Goal: Information Seeking & Learning: Learn about a topic

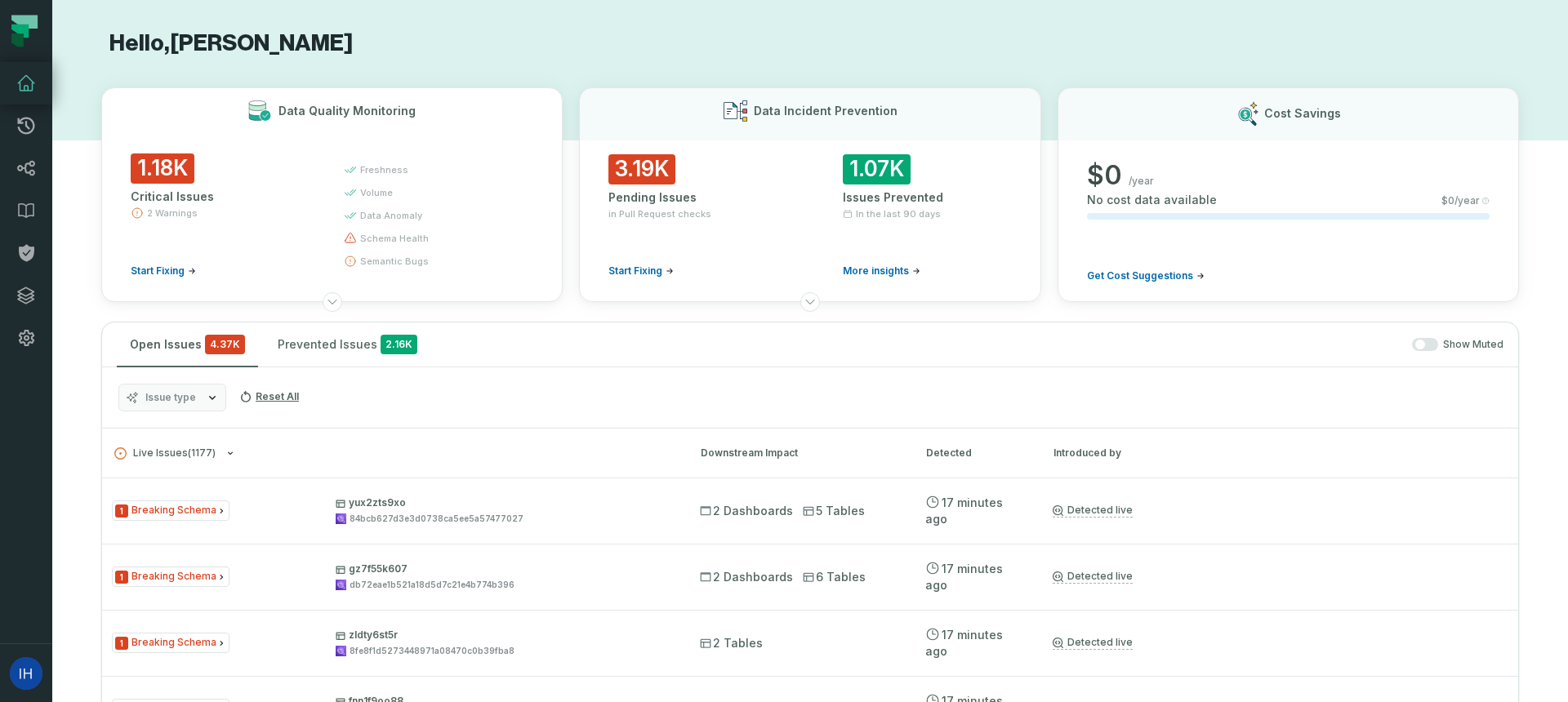
click at [157, 165] on span "1.18K" at bounding box center [163, 168] width 63 height 30
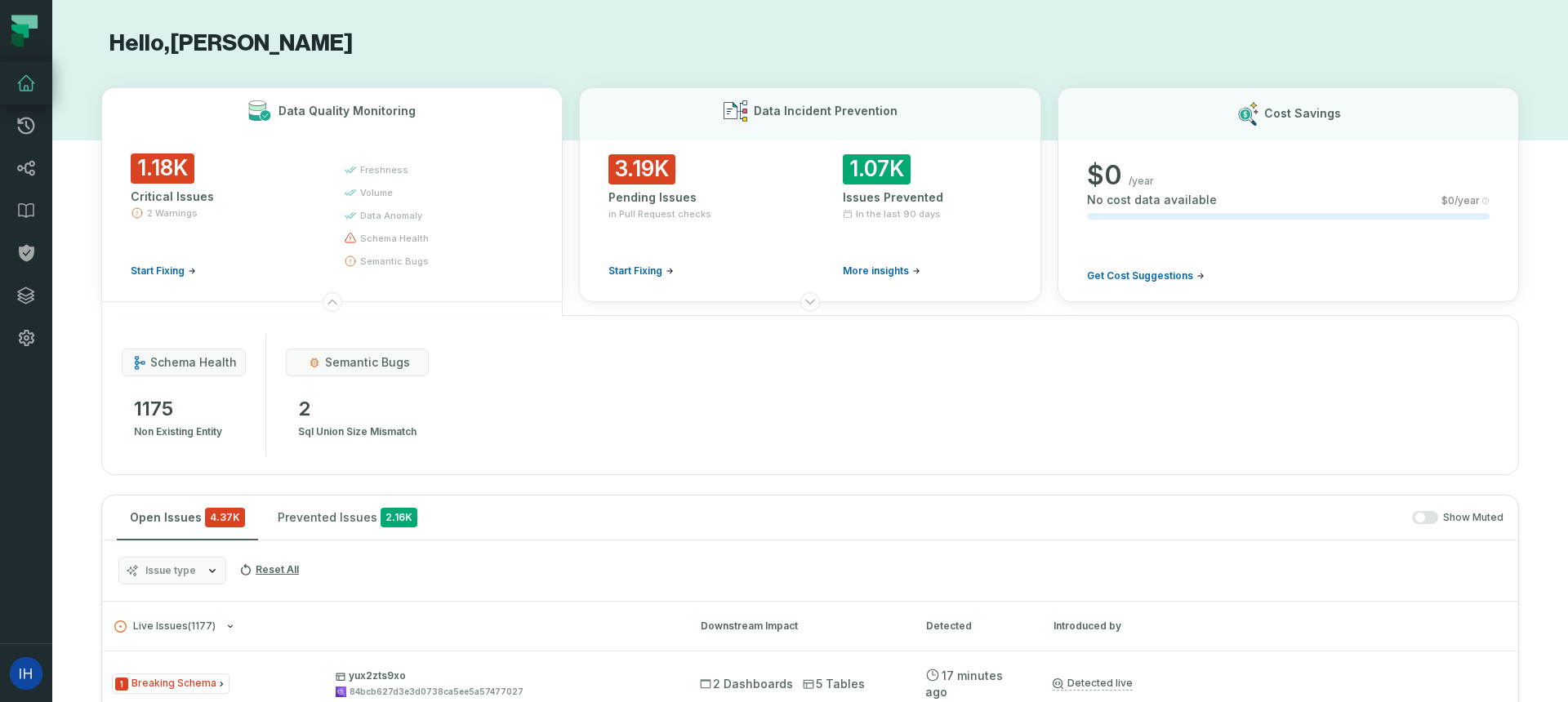
click at [157, 184] on div "1.18K Critical Issues 2 Warnings Start Fixing" at bounding box center [223, 215] width 184 height 124
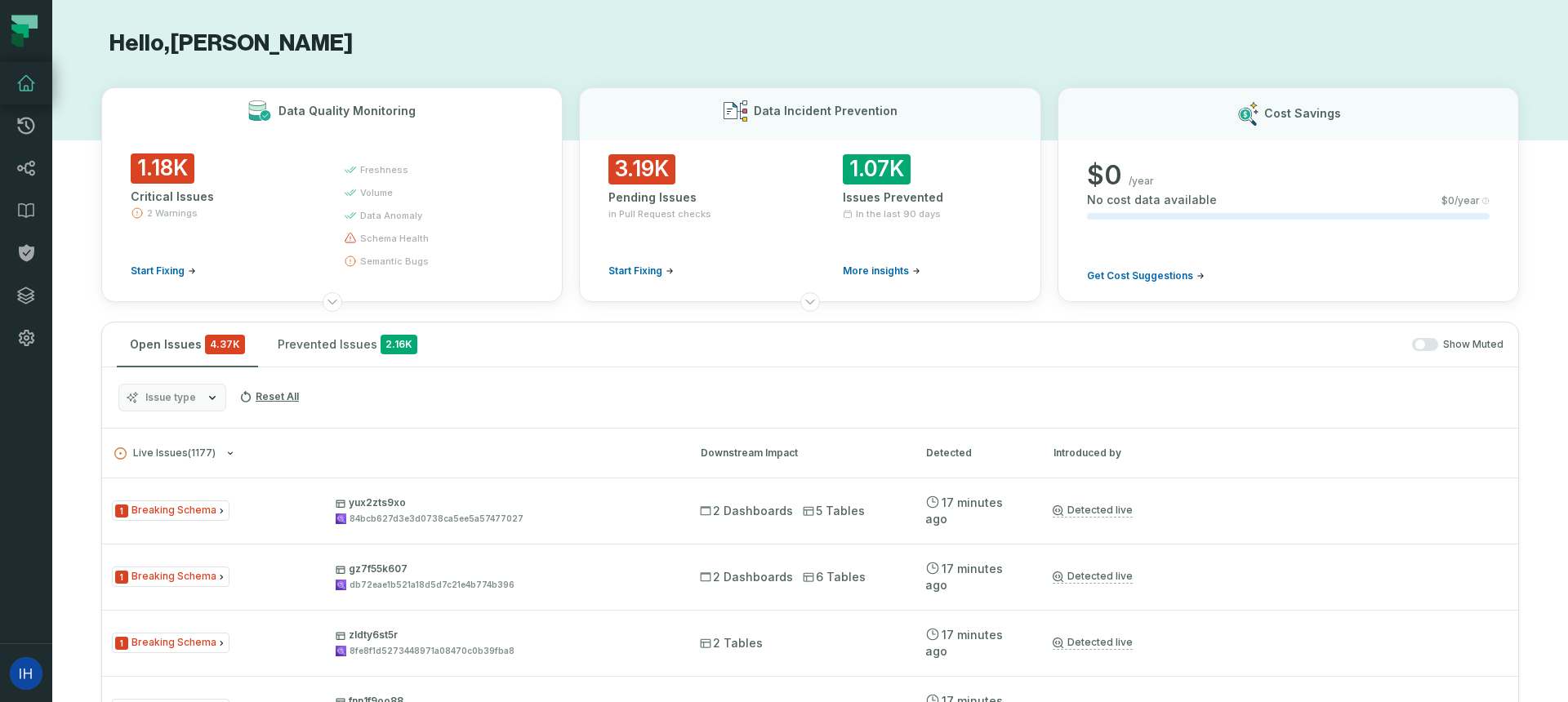
click at [157, 184] on div "1.18K Critical Issues 2 Warnings Start Fixing" at bounding box center [223, 215] width 184 height 124
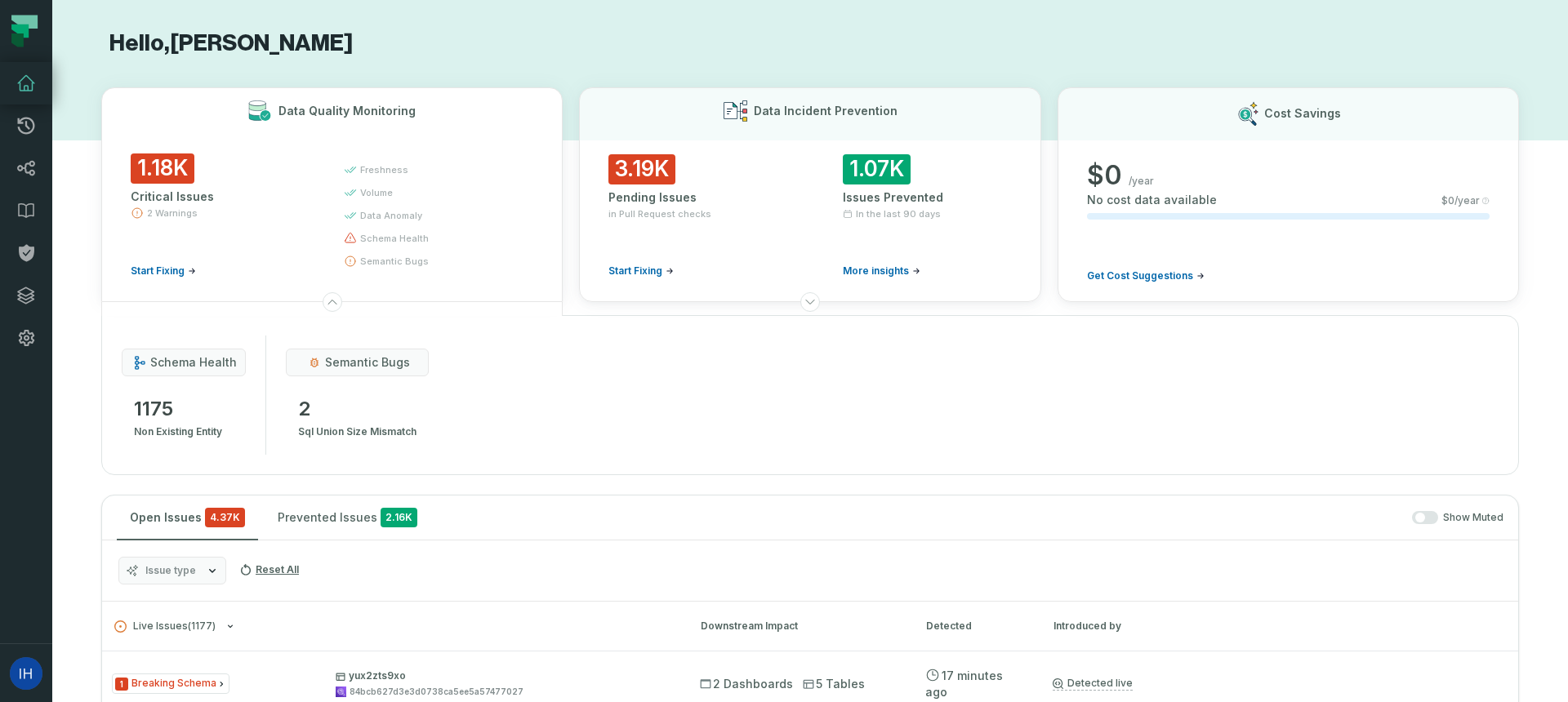
click at [157, 184] on div "1.18K Critical Issues 2 Warnings Start Fixing" at bounding box center [223, 215] width 184 height 124
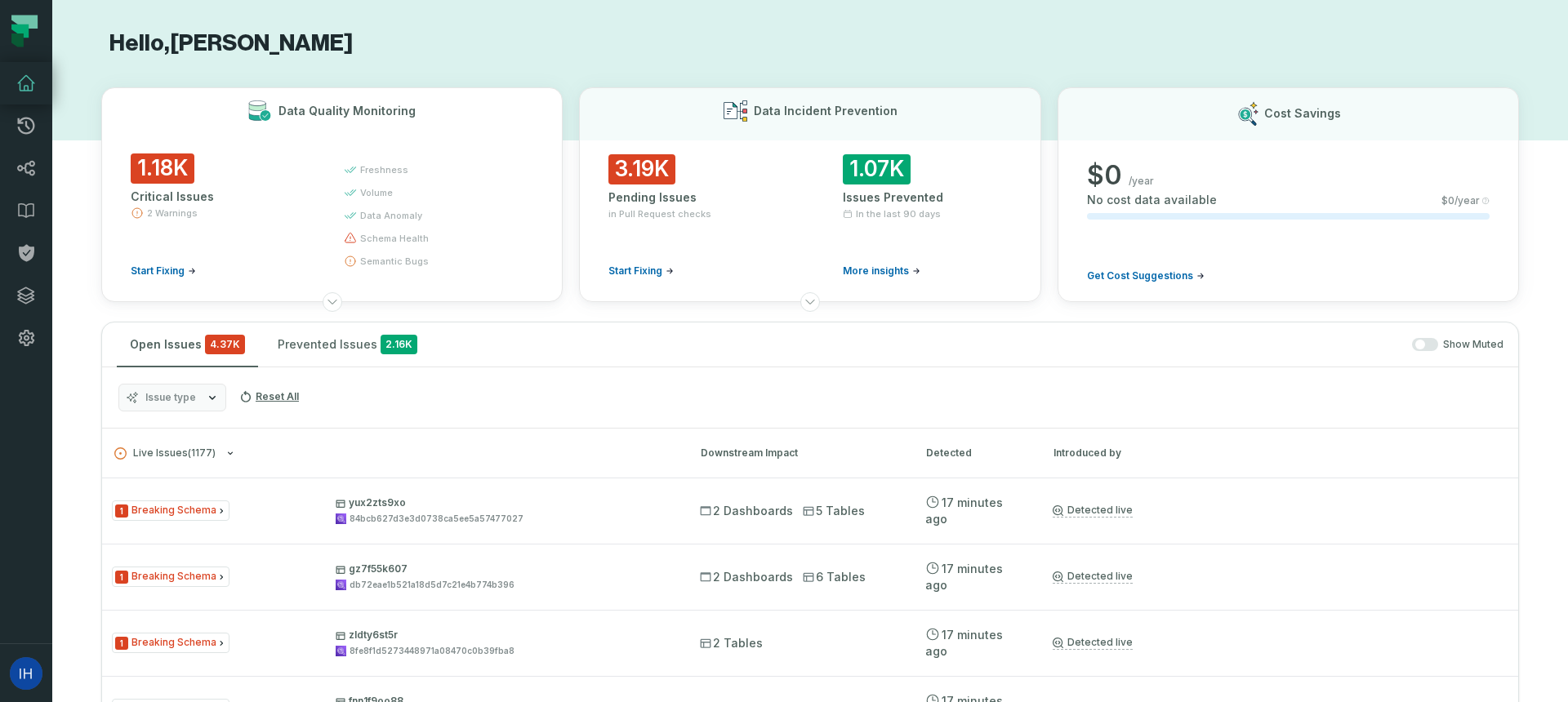
click at [157, 184] on div "1.18K Critical Issues 2 Warnings Start Fixing" at bounding box center [223, 215] width 184 height 124
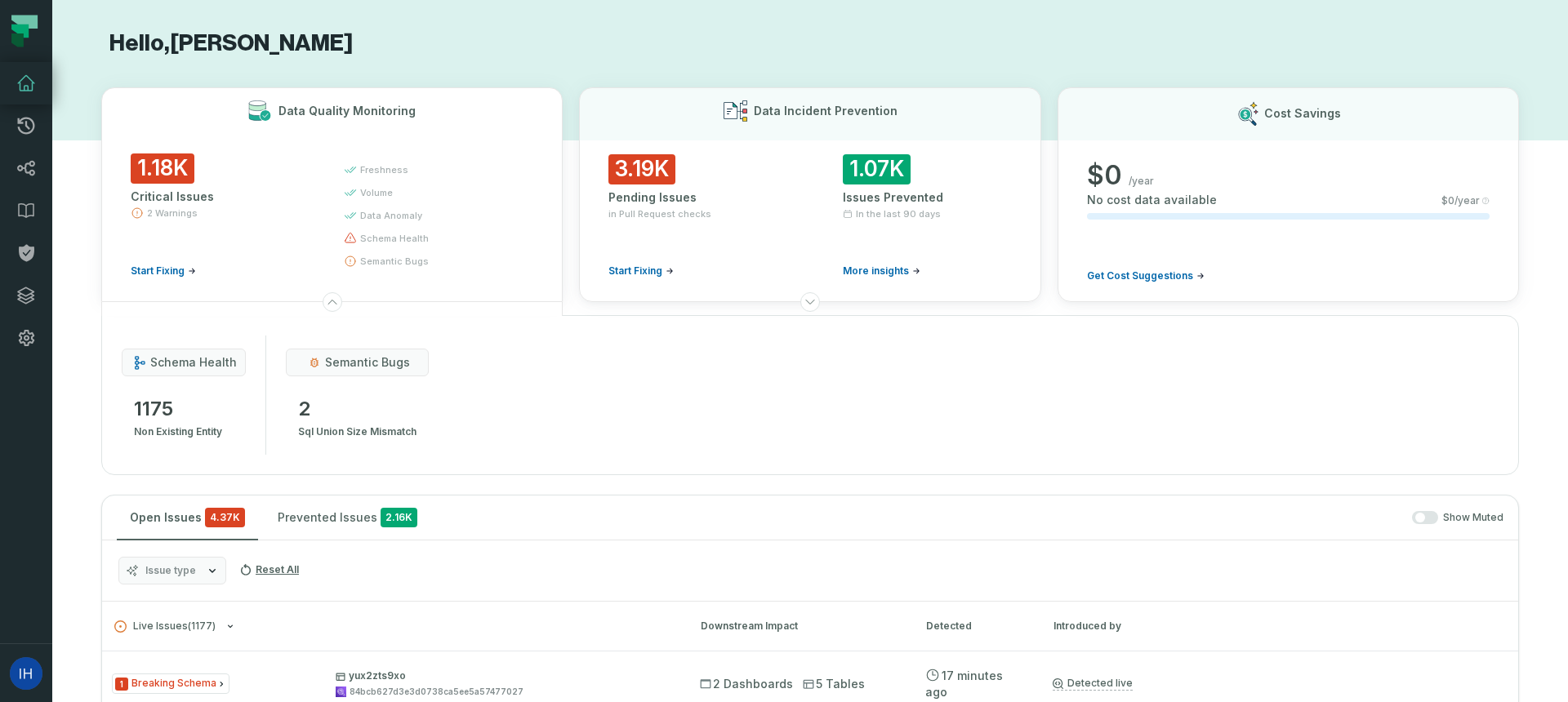
click at [193, 351] on div "schema health" at bounding box center [183, 362] width 124 height 28
click at [190, 357] on span "schema health" at bounding box center [194, 362] width 86 height 17
click at [180, 364] on span "schema health" at bounding box center [194, 362] width 86 height 17
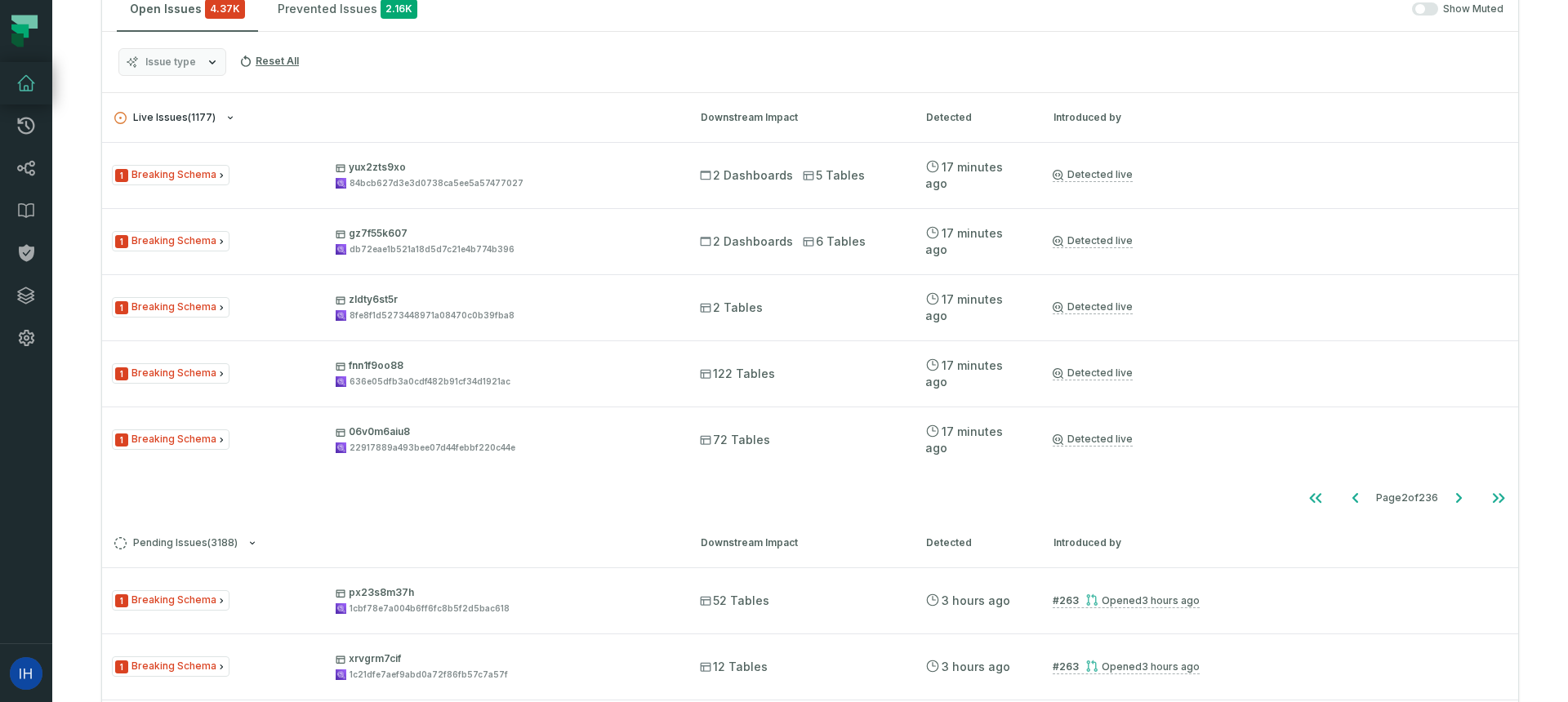
scroll to position [511, 0]
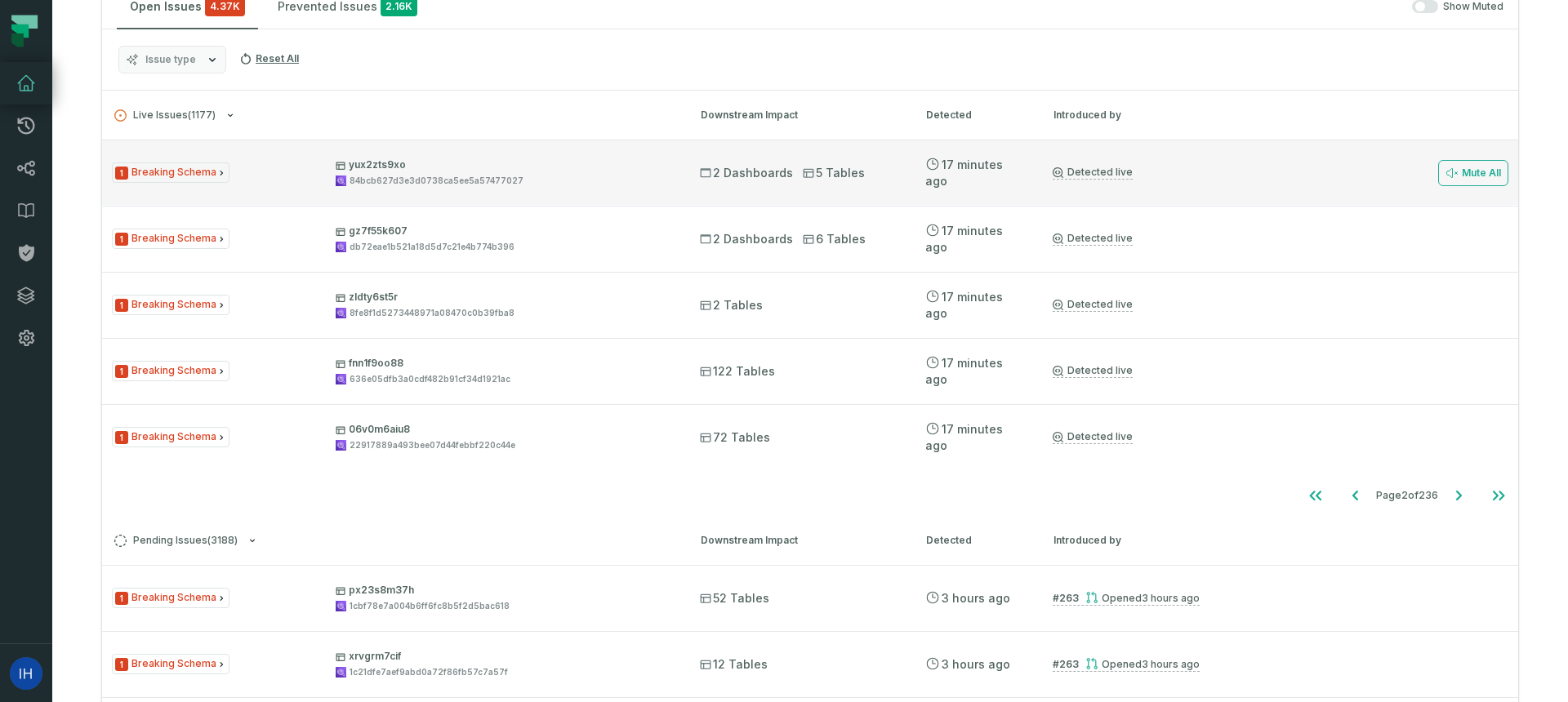
click at [165, 172] on span "1 Breaking Schema" at bounding box center [171, 172] width 118 height 20
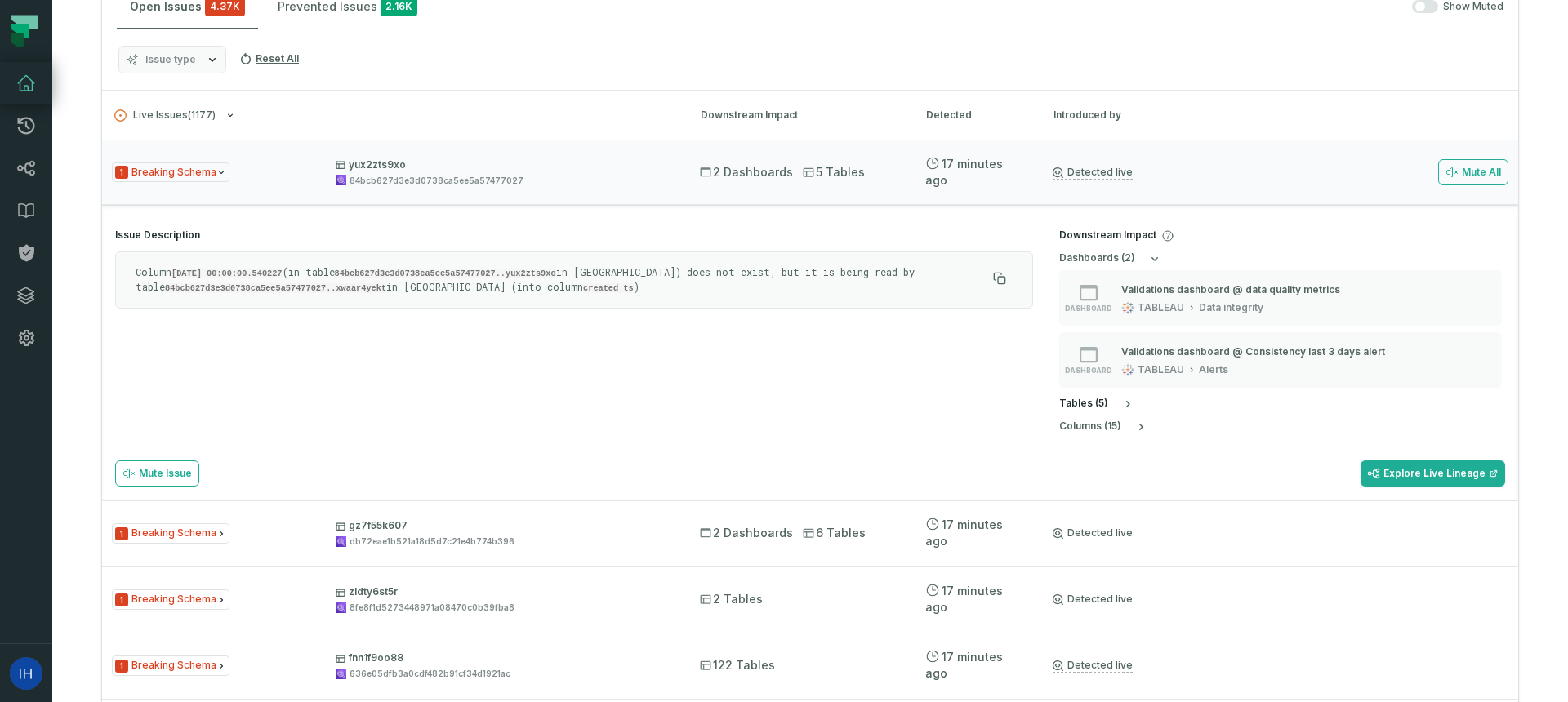
click at [1100, 407] on h5 "table s ( 5 )" at bounding box center [1084, 404] width 49 height 12
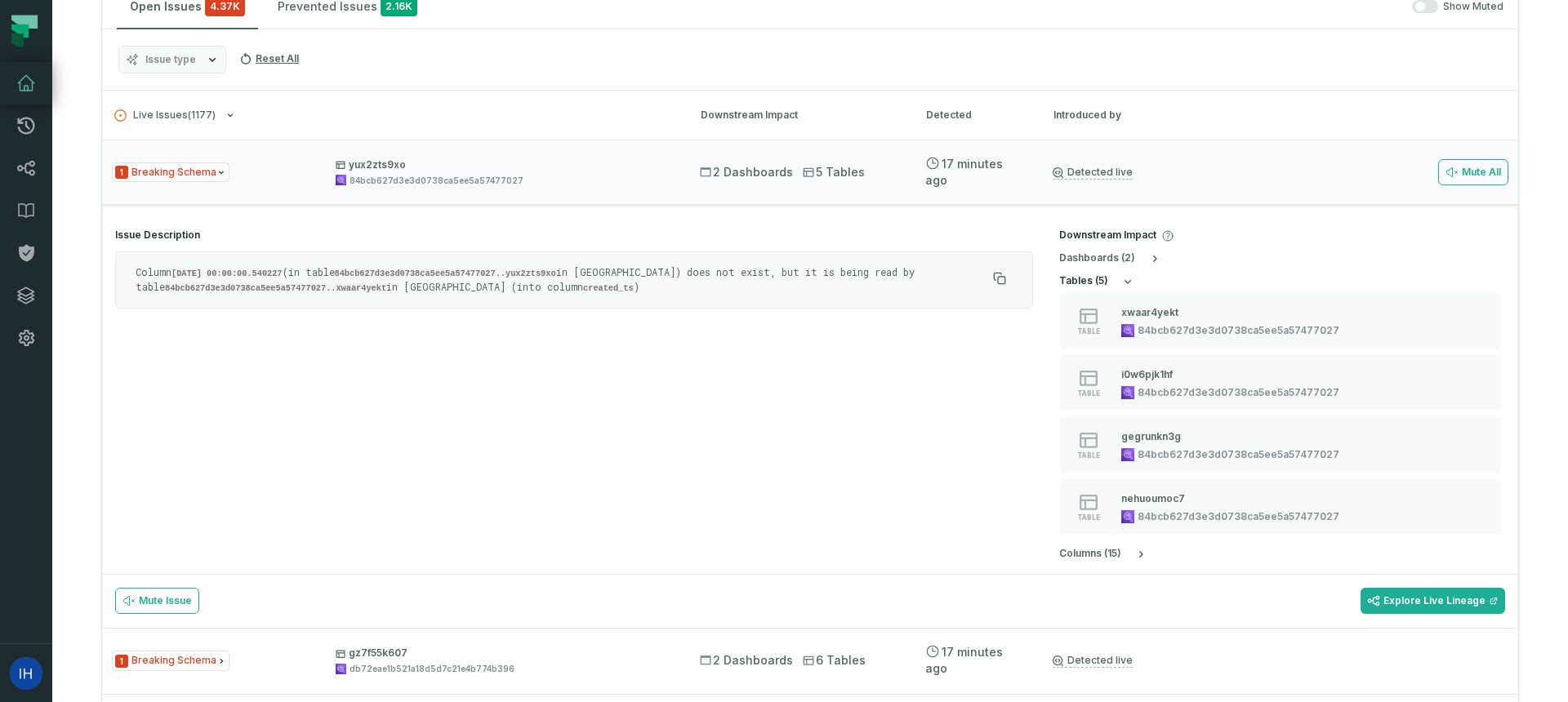
click at [1125, 288] on icon "button" at bounding box center [1127, 282] width 13 height 13
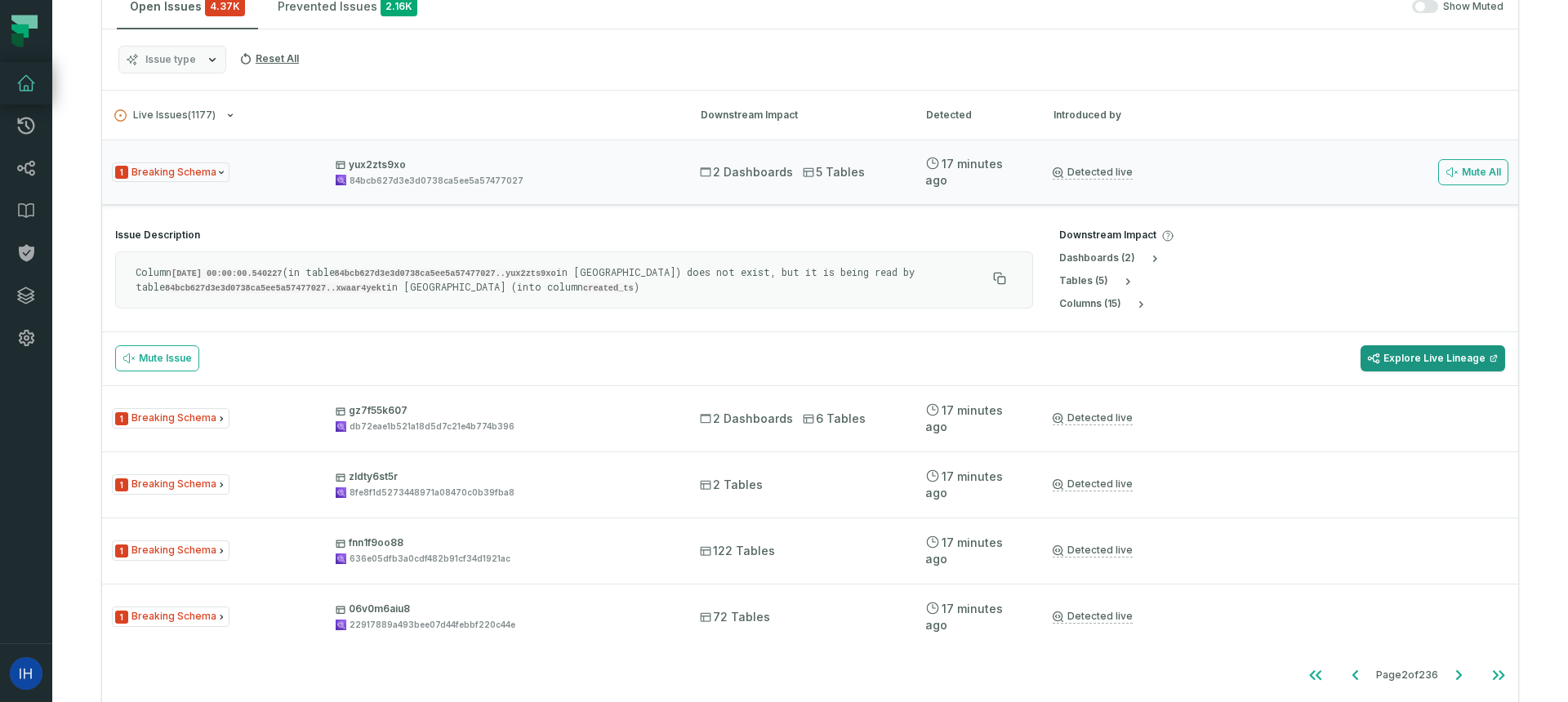
click at [1484, 347] on link "Explore Live Lineage" at bounding box center [1432, 359] width 144 height 26
click at [1139, 260] on button "dashboard s ( 2 )" at bounding box center [1110, 259] width 102 height 13
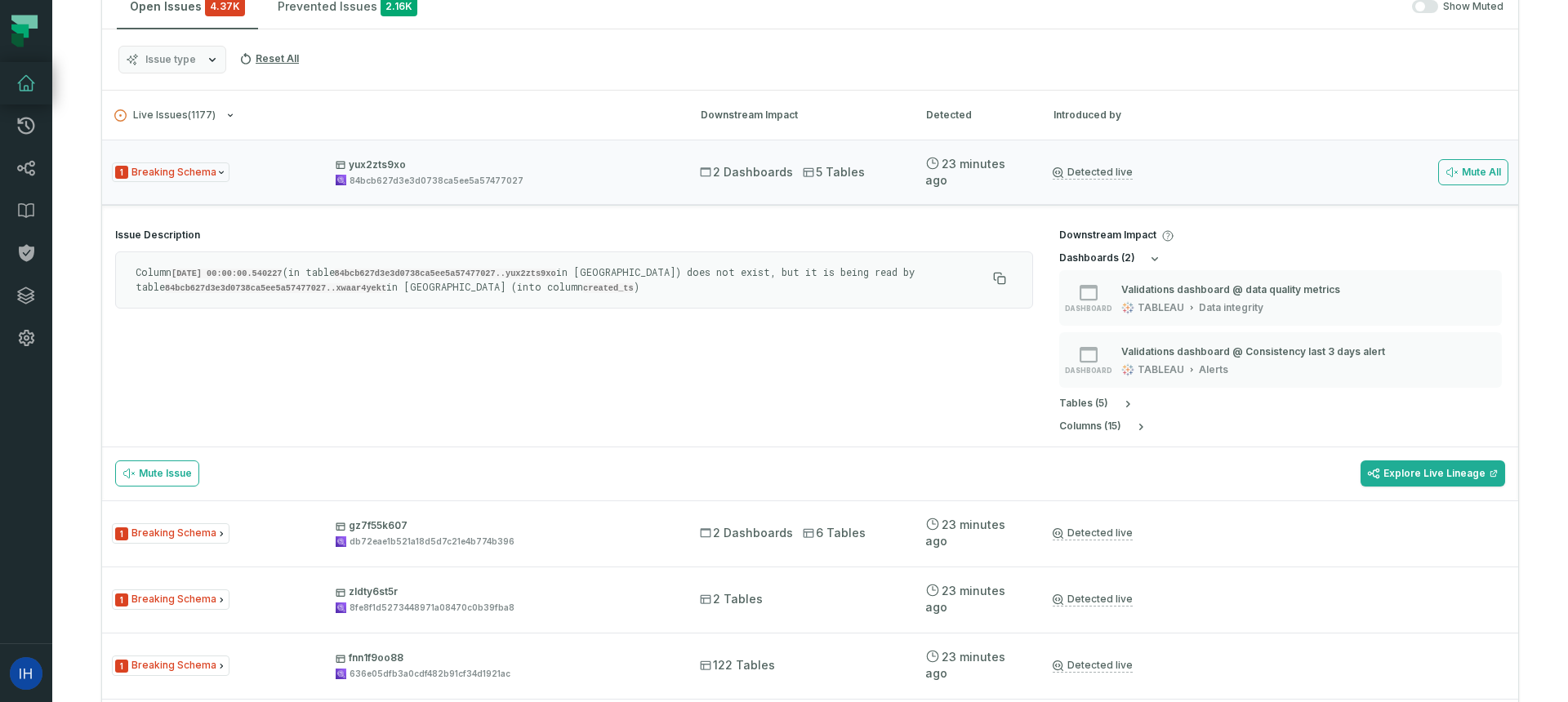
click at [1140, 260] on button "dashboard s ( 2 )" at bounding box center [1110, 259] width 102 height 13
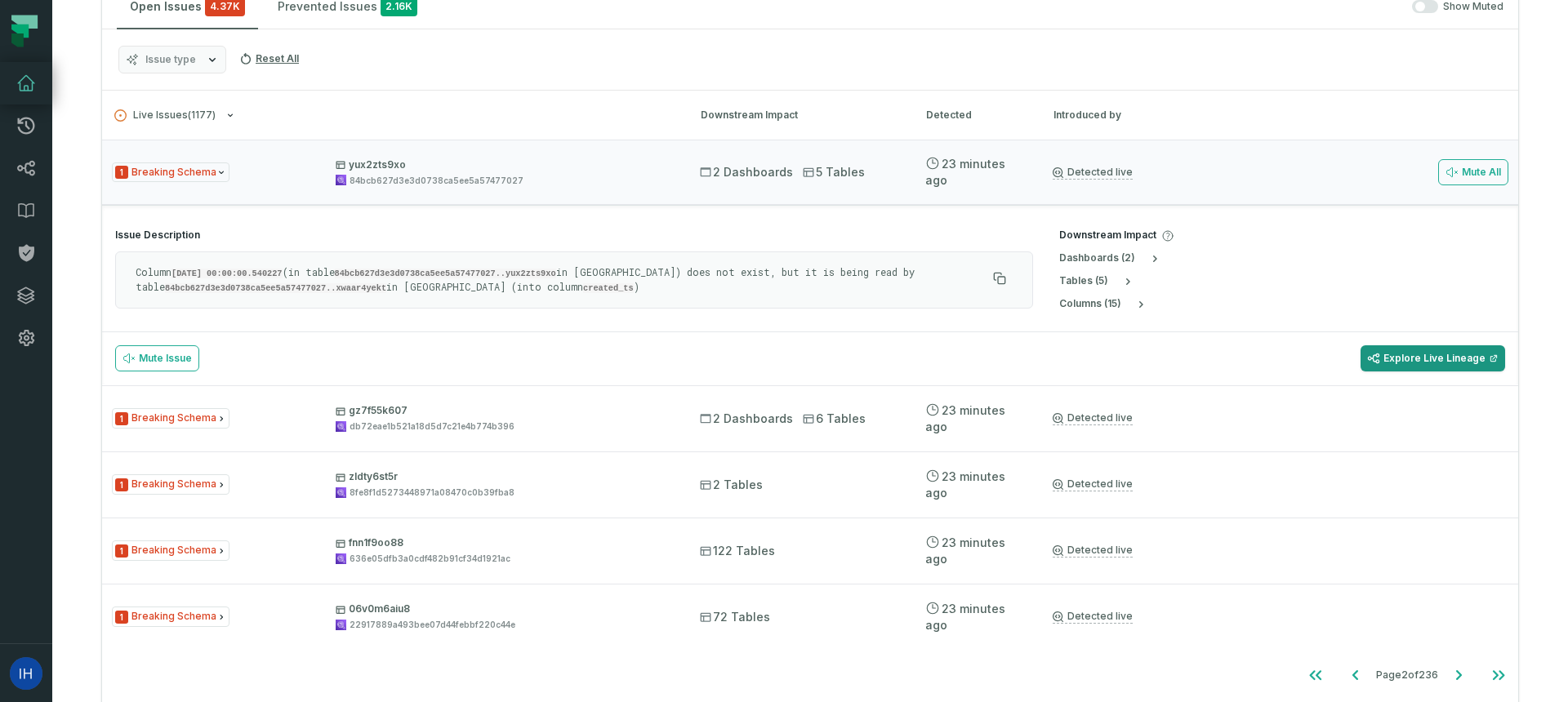
click at [1403, 362] on link "Explore Live Lineage" at bounding box center [1432, 359] width 144 height 26
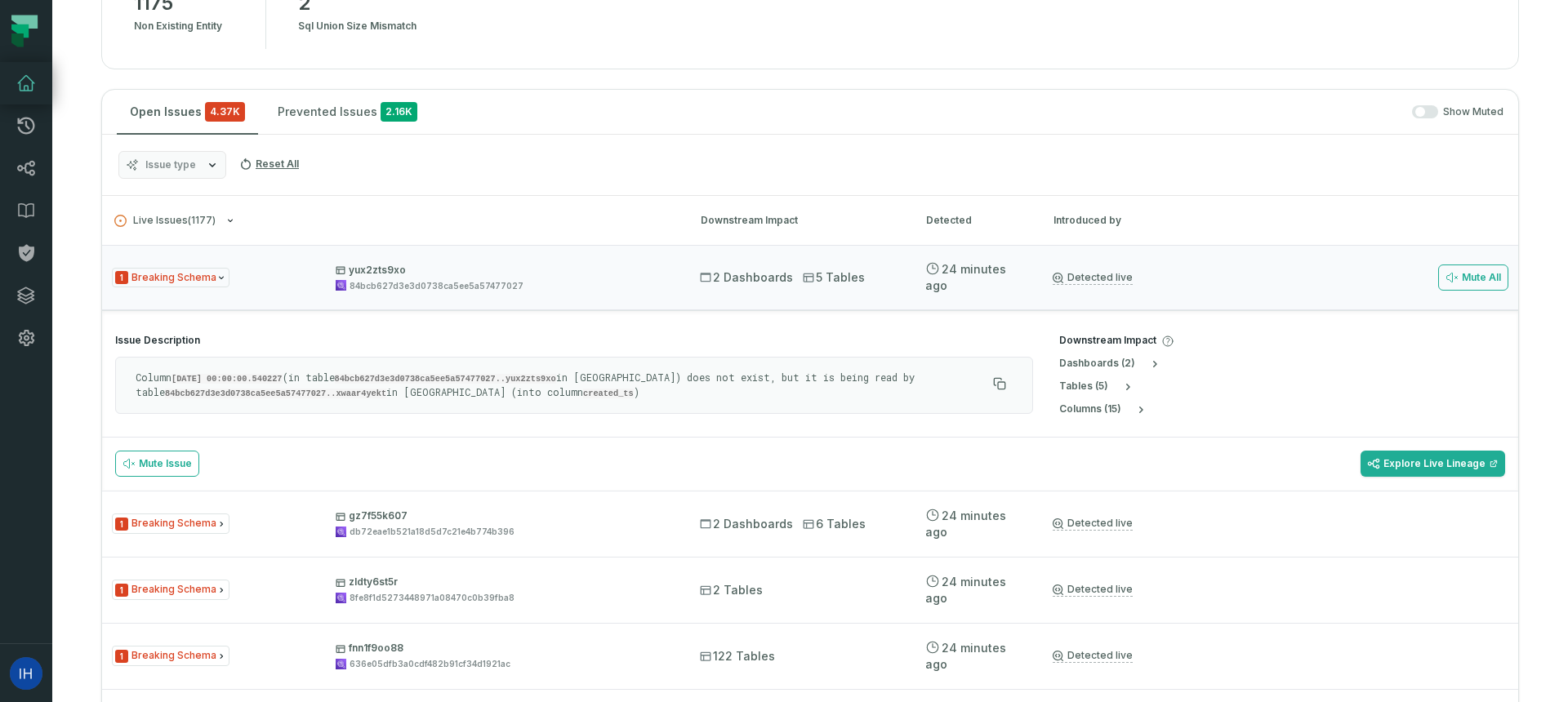
scroll to position [400, 0]
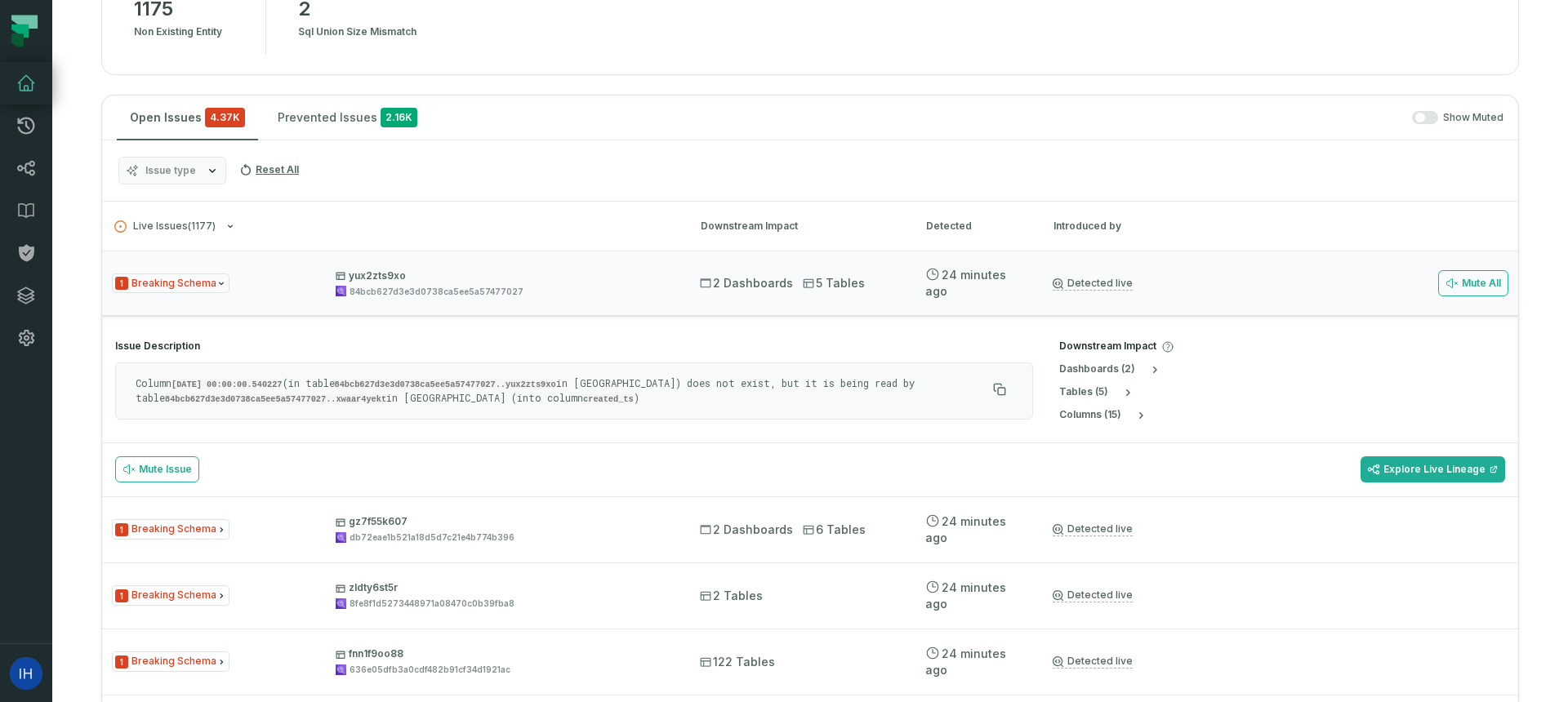
click at [1154, 392] on div "table s ( 5 )" at bounding box center [1282, 392] width 446 height 13
click at [1121, 389] on icon "button" at bounding box center [1127, 392] width 13 height 13
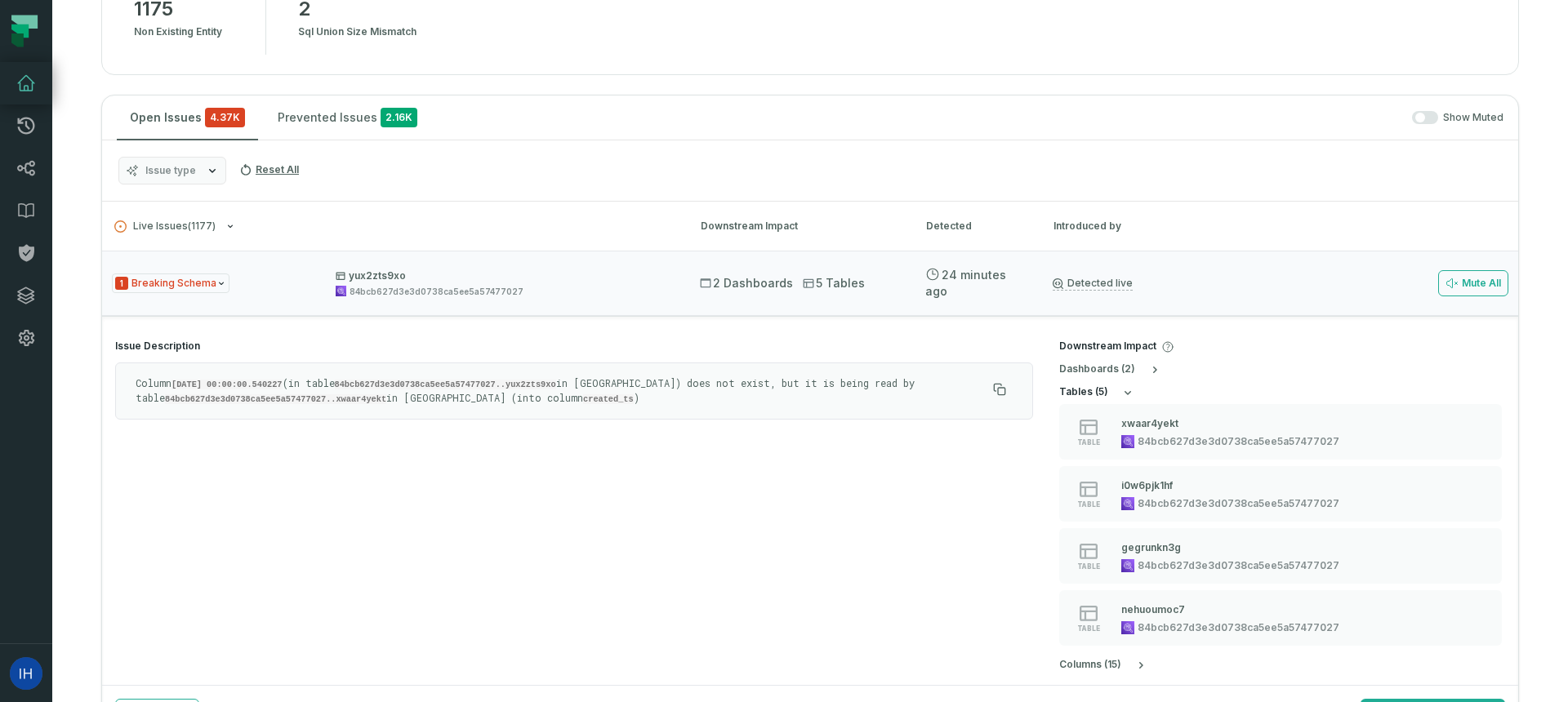
click at [1132, 389] on icon "button" at bounding box center [1127, 392] width 13 height 13
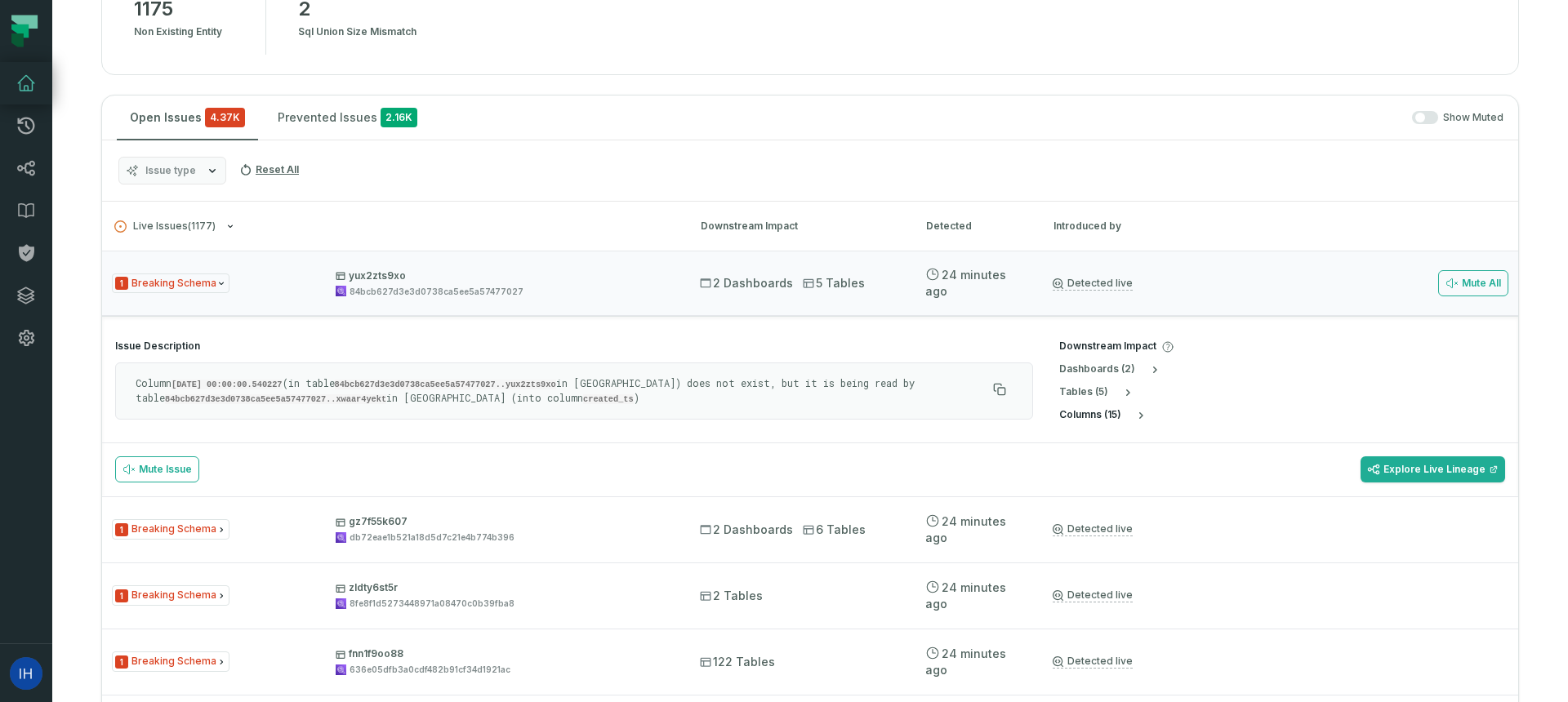
click at [1143, 413] on icon "button" at bounding box center [1140, 415] width 13 height 13
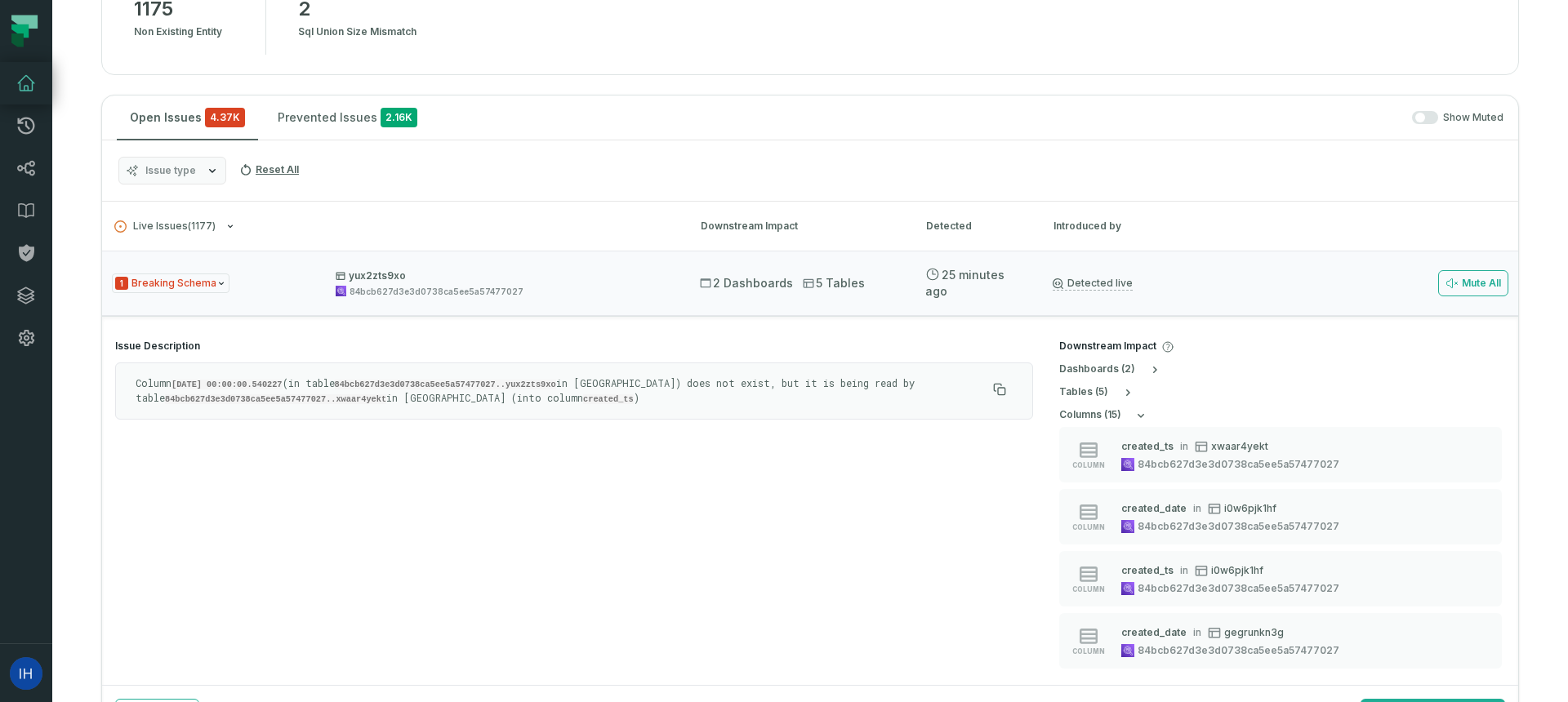
click at [176, 346] on h4 "Issue Description" at bounding box center [574, 346] width 918 height 13
click at [306, 289] on div "1 Breaking Schema yux2zts9xo 84bcb627d3e3d0738ca5ee5a57477027" at bounding box center [391, 283] width 559 height 28
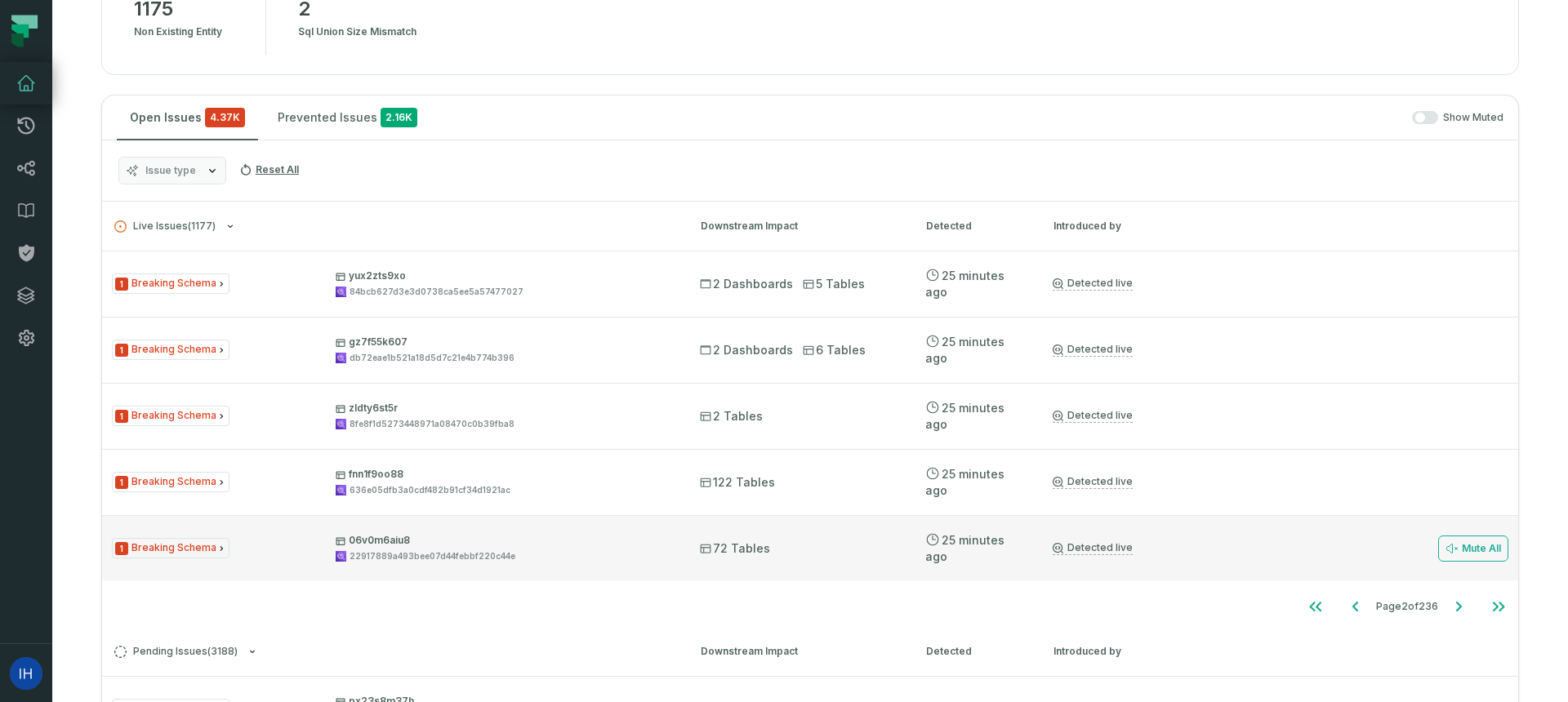
click at [339, 563] on div "1 Breaking Schema 06v0m6aiu8 22917889a493bee07d44febbf220c44e 72 Tables [DATE] …" at bounding box center [810, 548] width 1416 height 65
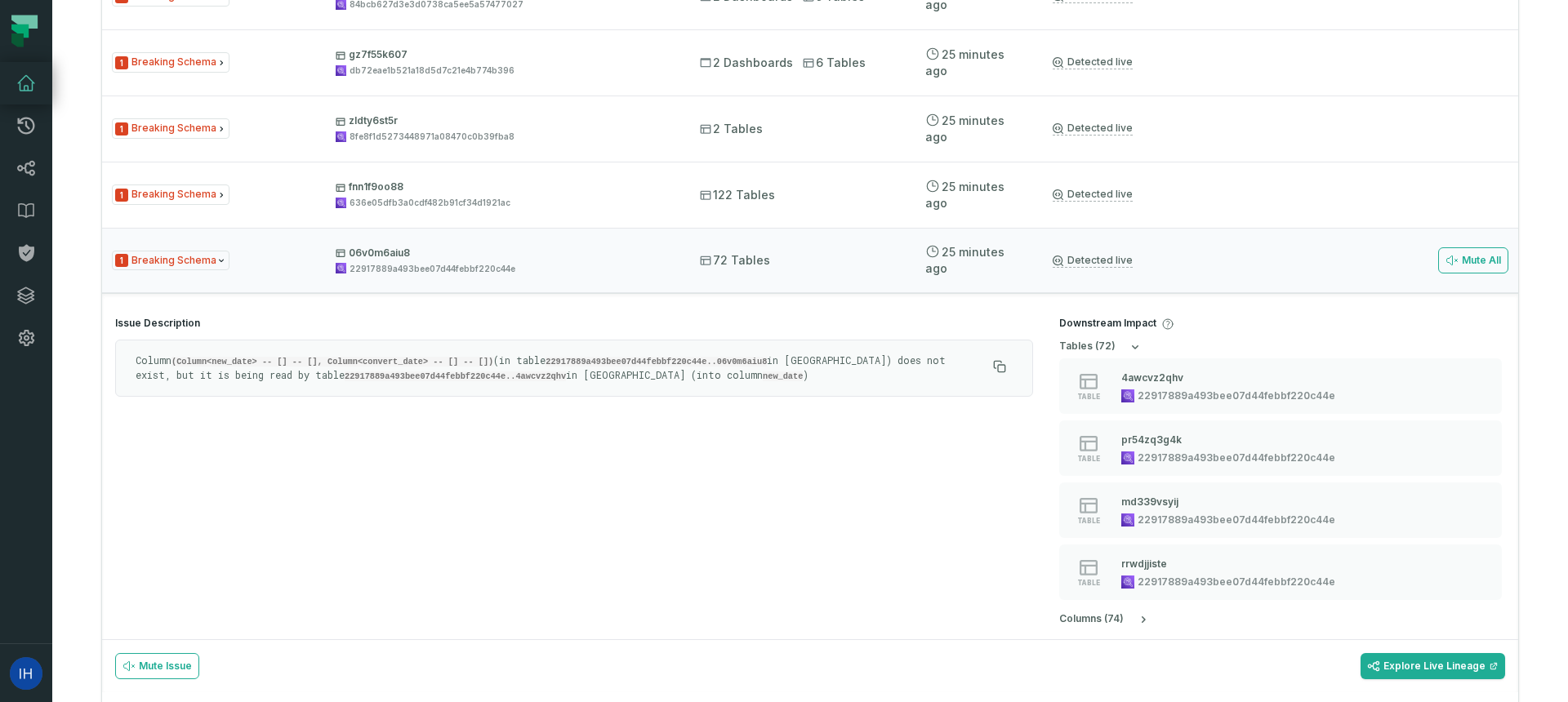
scroll to position [693, 0]
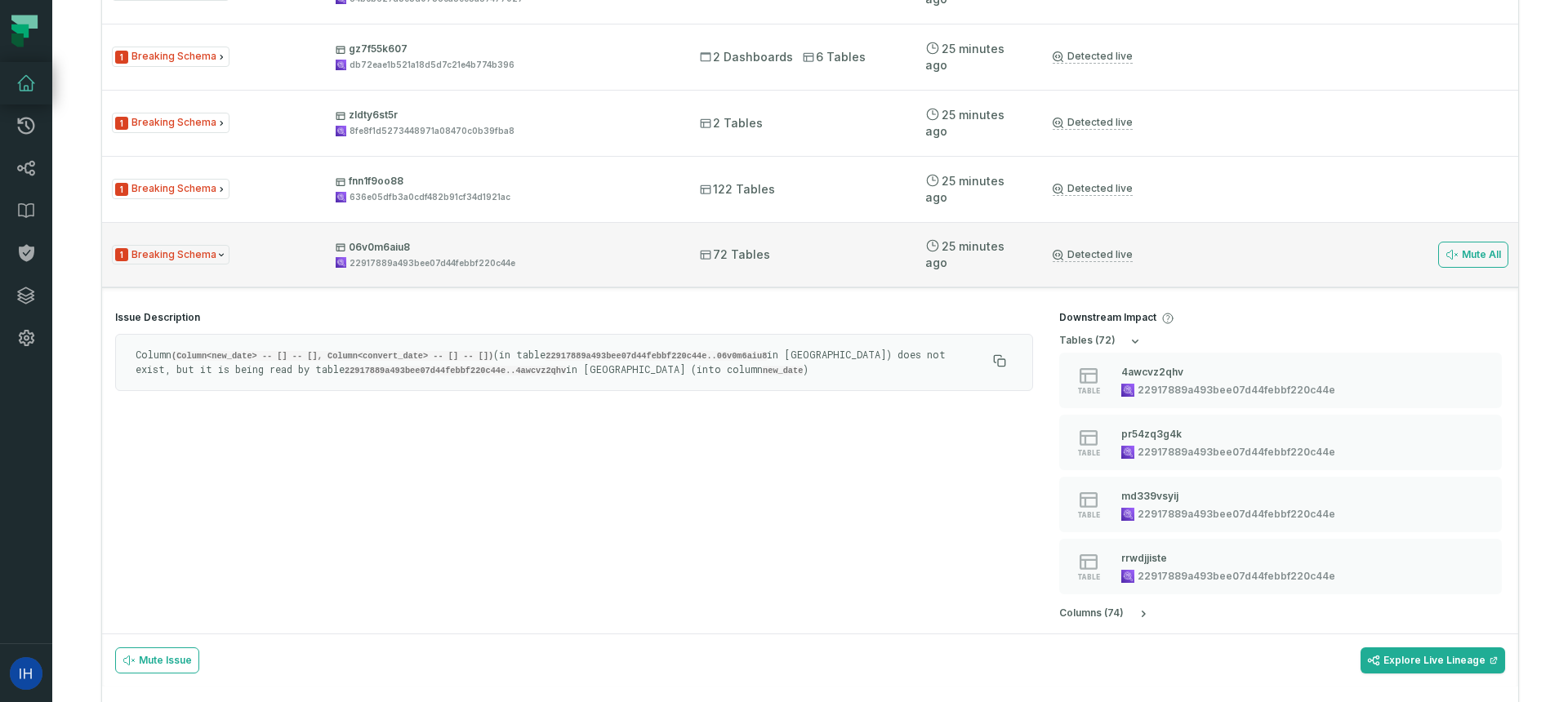
click at [398, 245] on p "06v0m6aiu8" at bounding box center [502, 247] width 335 height 13
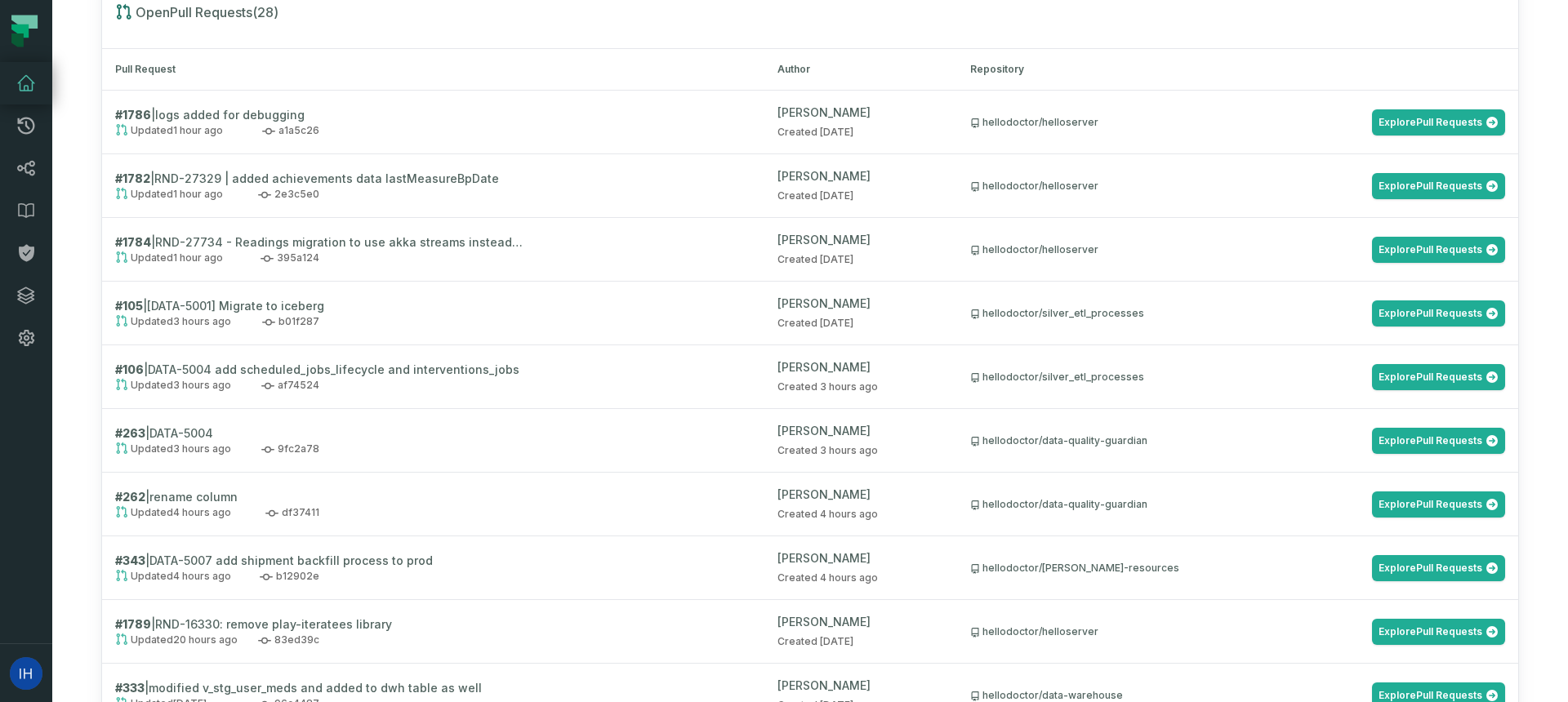
scroll to position [2278, 0]
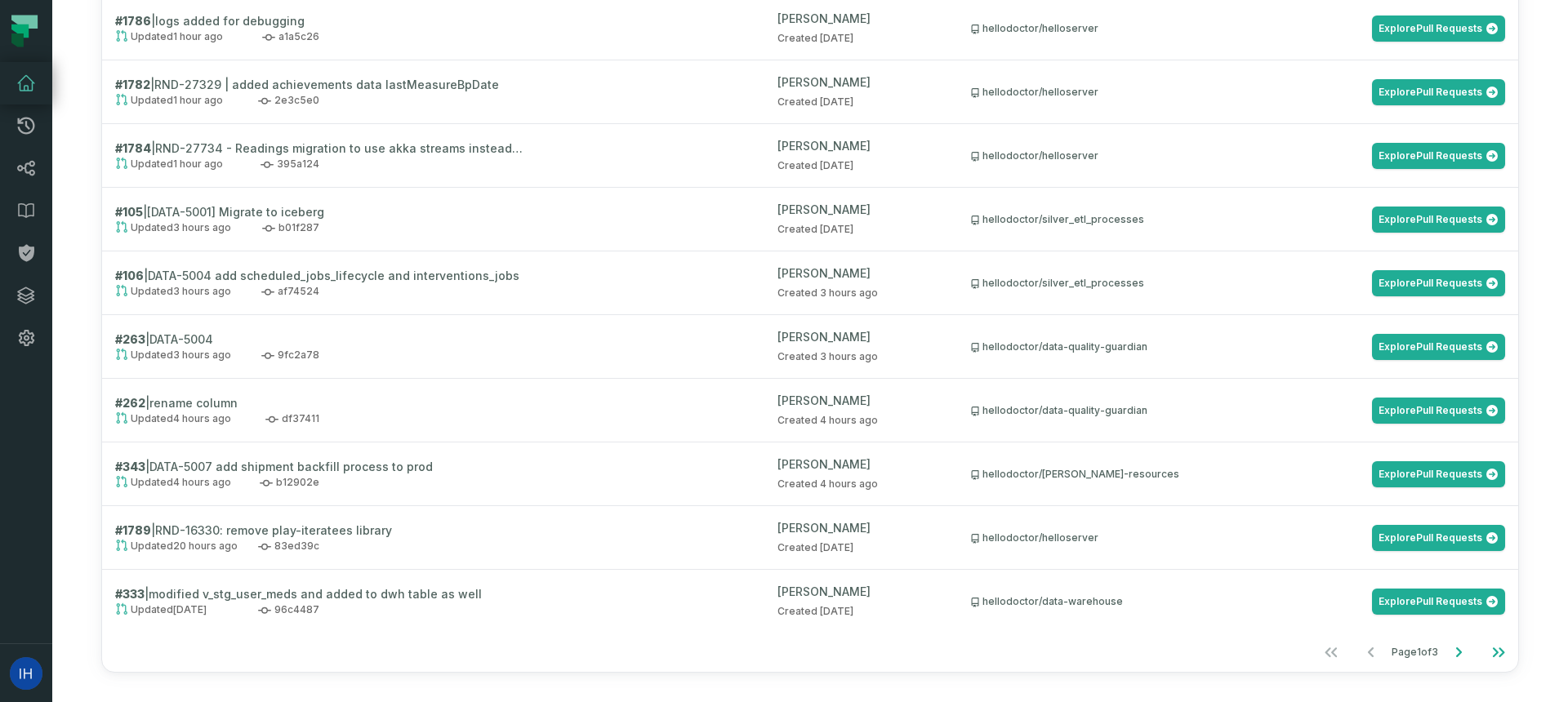
click at [541, 341] on td "# 263 | DATA-5004 Updated [DATE] 10:48:58 AM 9fc2a78" at bounding box center [433, 347] width 663 height 63
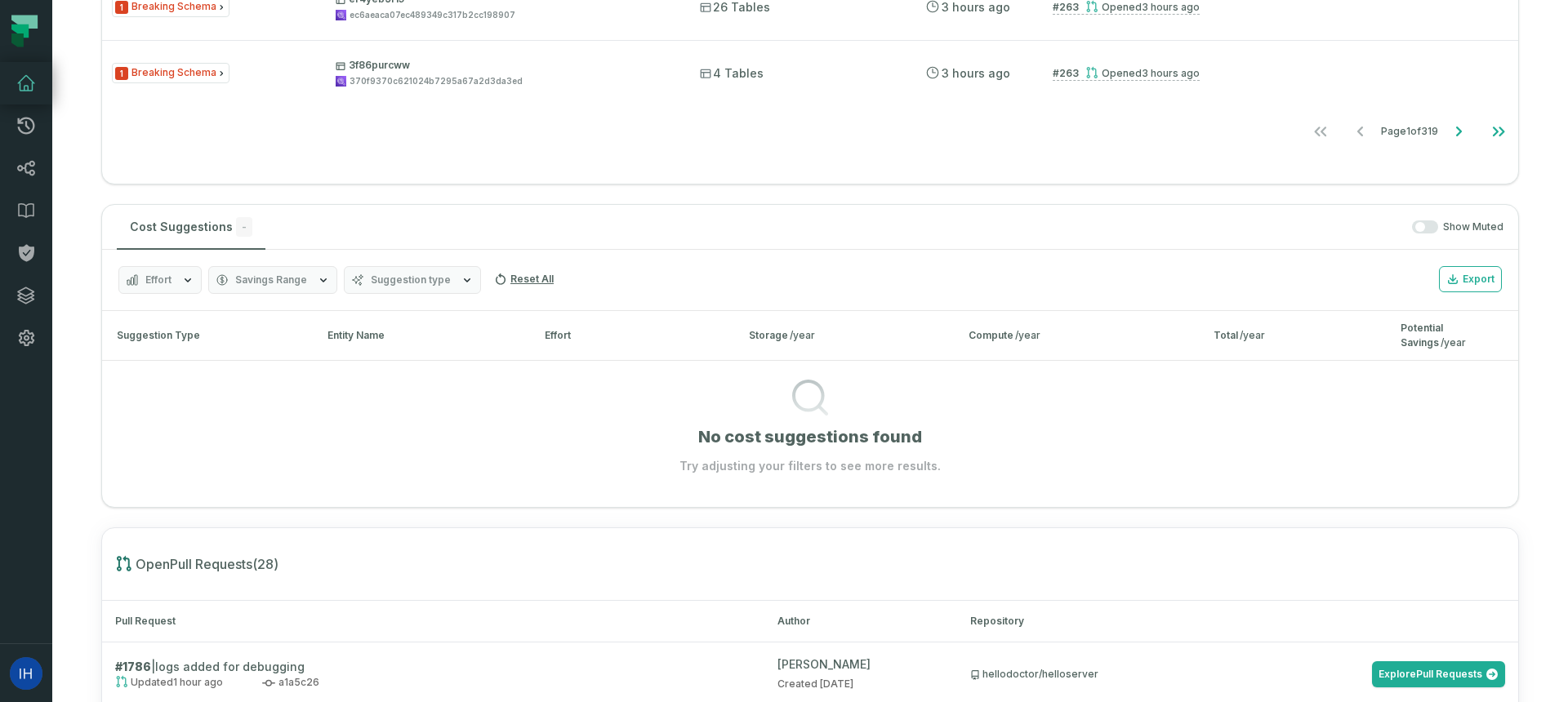
scroll to position [1334, 0]
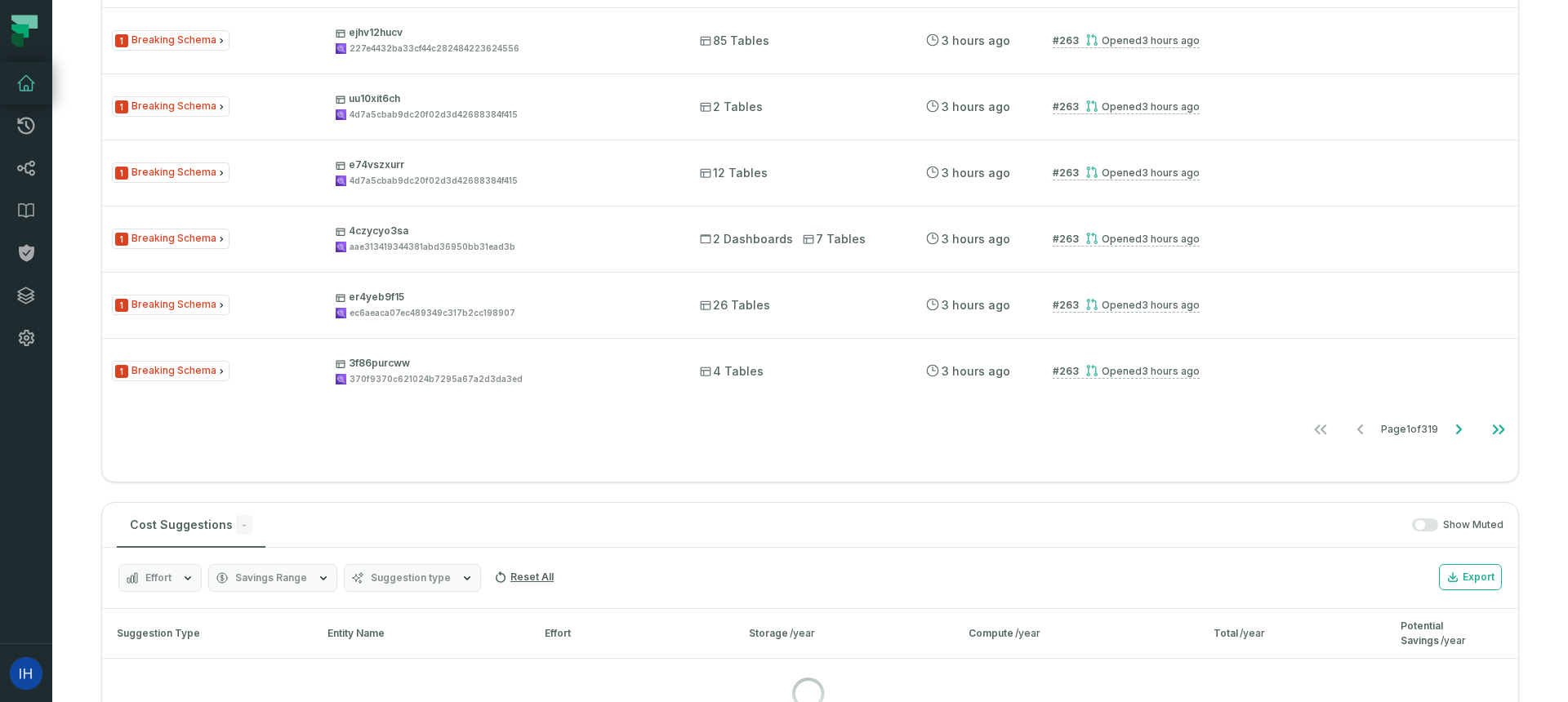
click at [541, 341] on div "1 Breaking Schema 3f86purcww 370f9370c621024b7295a67a2d3da3ed 4 Tables [DATE] 1…" at bounding box center [810, 370] width 1416 height 65
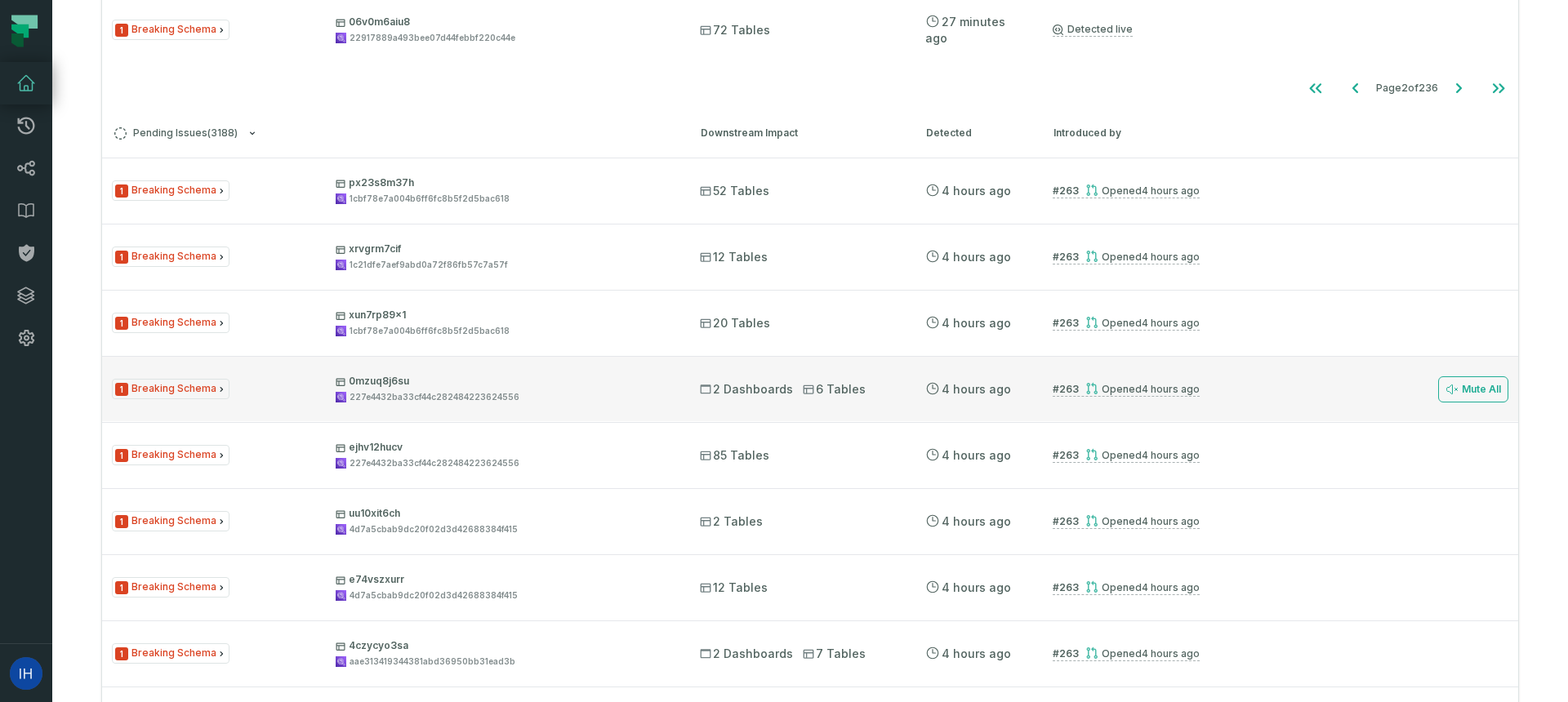
scroll to position [891, 0]
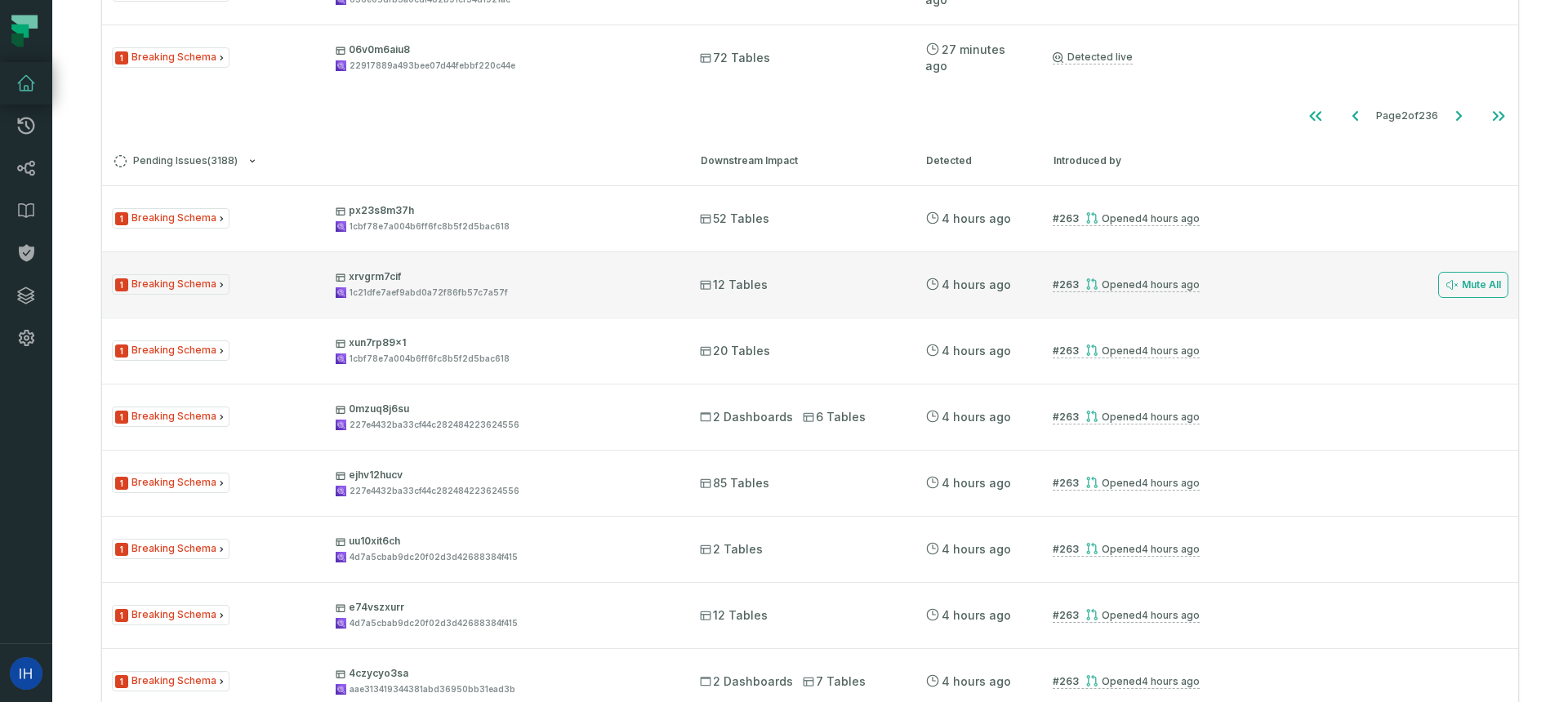
click at [529, 288] on div "1c21dfe7aef9abd0a72f86fb57c7a57f" at bounding box center [502, 293] width 335 height 12
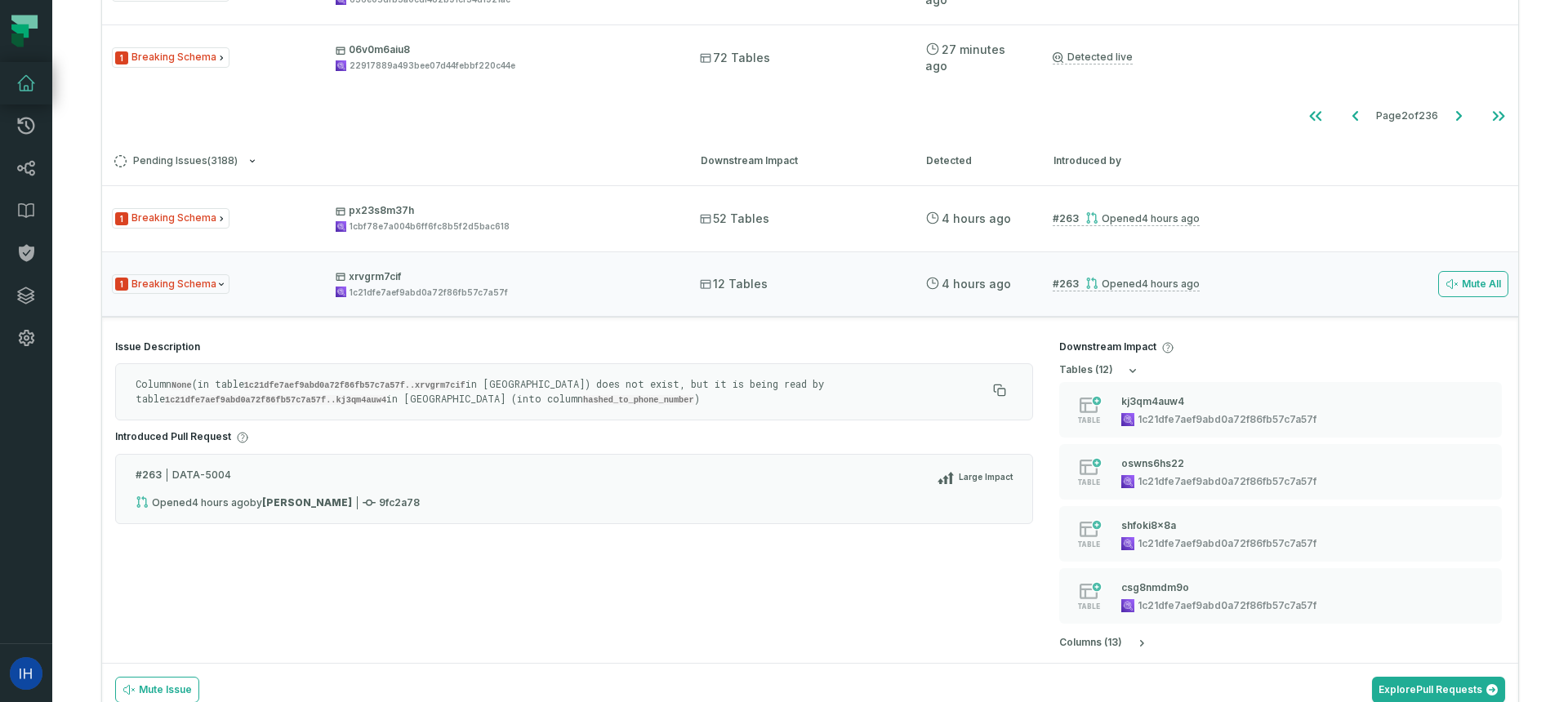
click at [297, 384] on code "1c21dfe7aef9abd0a72f86fb57c7a57f..xrvgrm7cif" at bounding box center [355, 385] width 222 height 10
click at [297, 382] on code "1c21dfe7aef9abd0a72f86fb57c7a57f..xrvgrm7cif" at bounding box center [355, 385] width 222 height 10
click at [198, 472] on div "# 263 DATA-5004 Large Impact" at bounding box center [574, 482] width 877 height 28
click at [198, 472] on div "# 263 DATA-5004 Large Impact" at bounding box center [574, 482] width 877 height 28
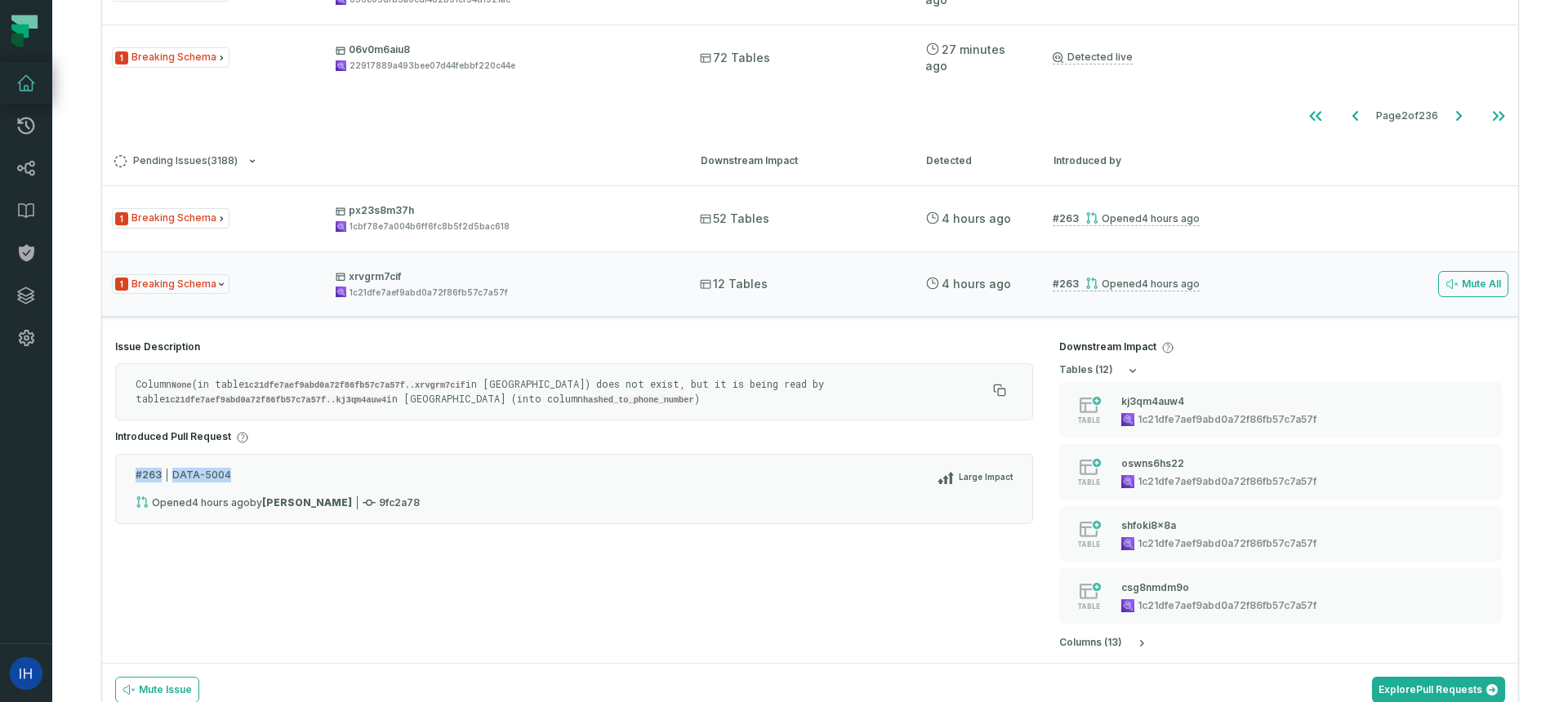
click at [198, 472] on div "# 263 DATA-5004 Large Impact" at bounding box center [574, 482] width 877 height 28
click at [211, 472] on div "# 263 DATA-5004 Large Impact" at bounding box center [574, 482] width 877 height 28
click at [215, 476] on div "# 263 DATA-5004 Large Impact" at bounding box center [574, 482] width 877 height 28
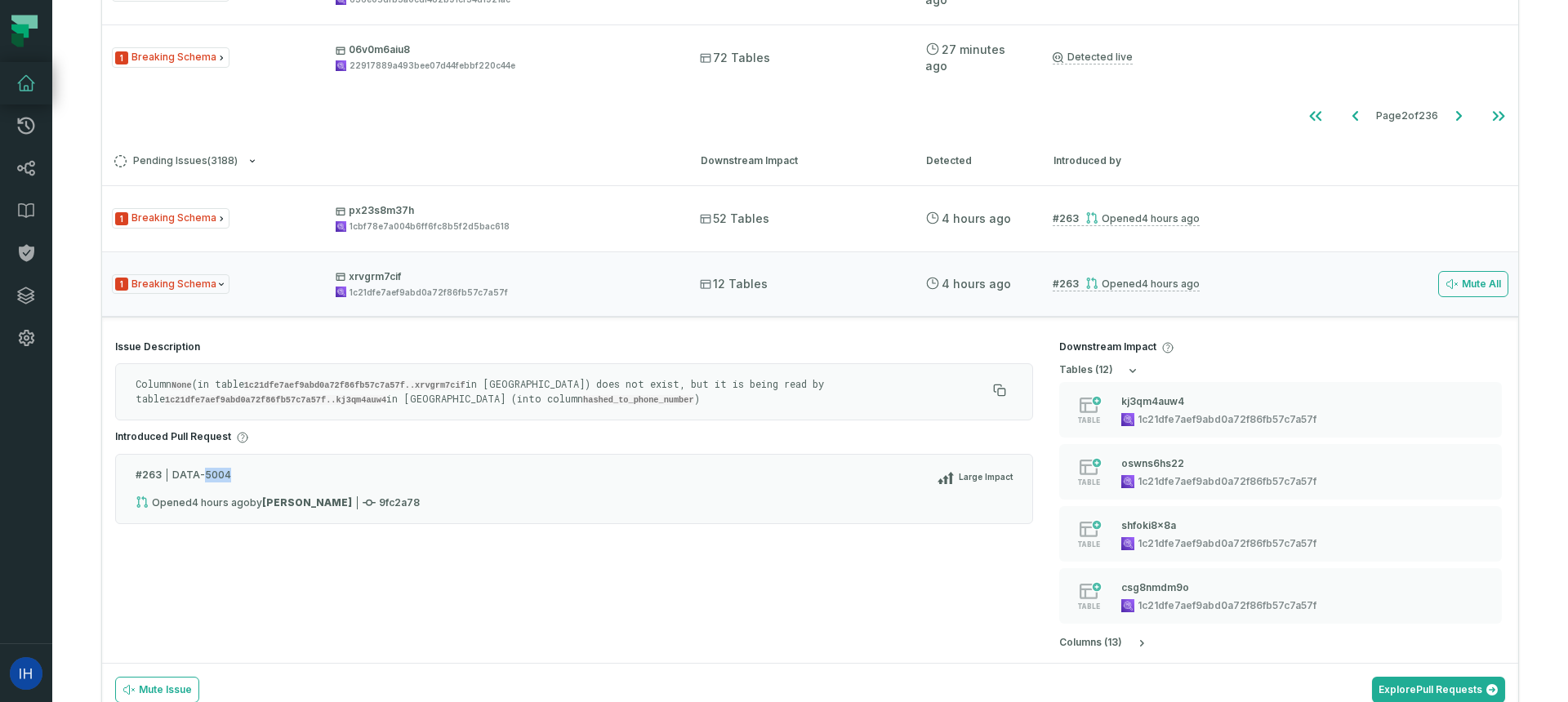
click at [215, 476] on div "# 263 DATA-5004 Large Impact" at bounding box center [574, 482] width 877 height 28
click at [256, 474] on div "# 263 DATA-5004 Large Impact" at bounding box center [574, 482] width 877 height 28
click at [248, 381] on p "Column None (in table 1c21dfe7aef9abd0a72f86fb57c7a57f..xrvgrm7cif in Athena) d…" at bounding box center [561, 391] width 851 height 29
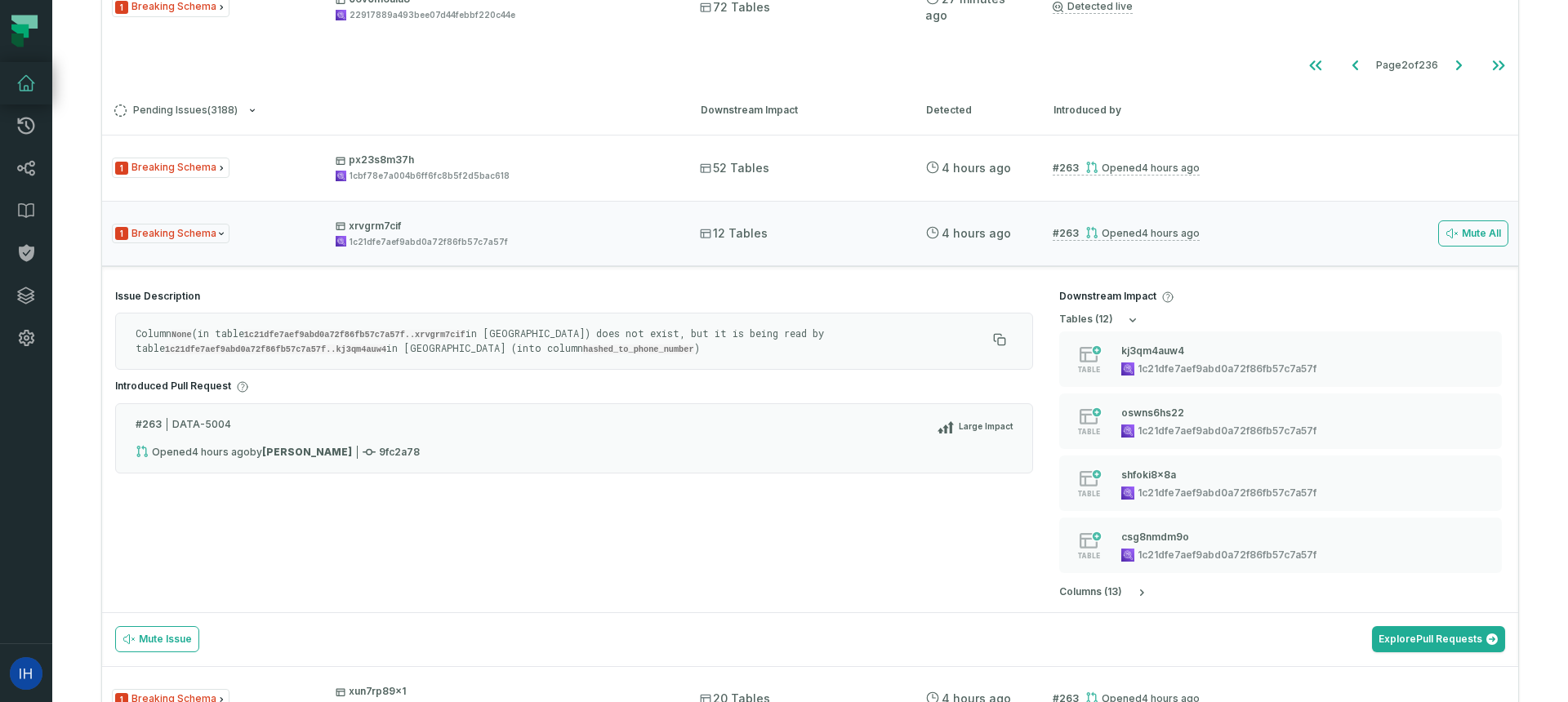
scroll to position [939, 0]
click at [1127, 319] on icon "button" at bounding box center [1132, 322] width 13 height 13
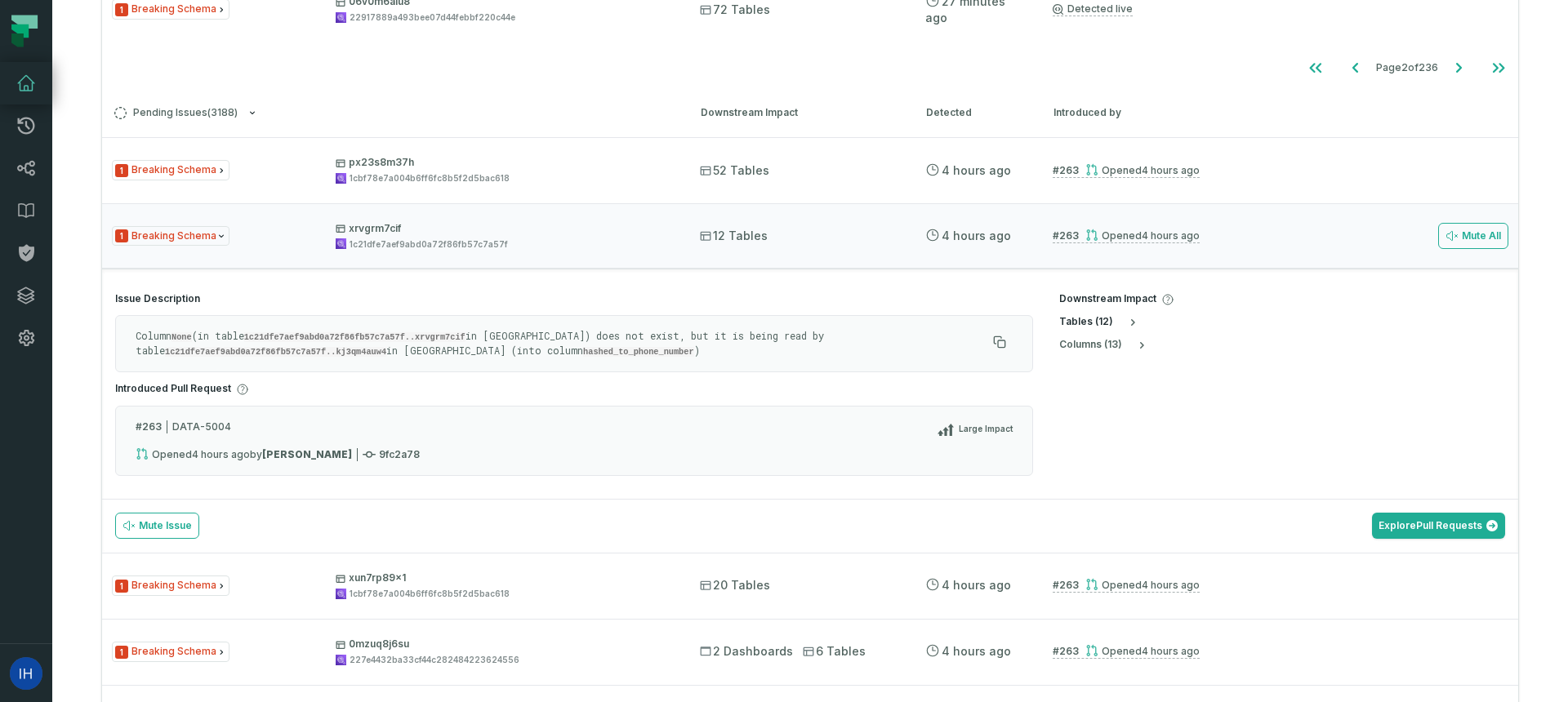
click at [1127, 319] on icon "button" at bounding box center [1132, 322] width 13 height 13
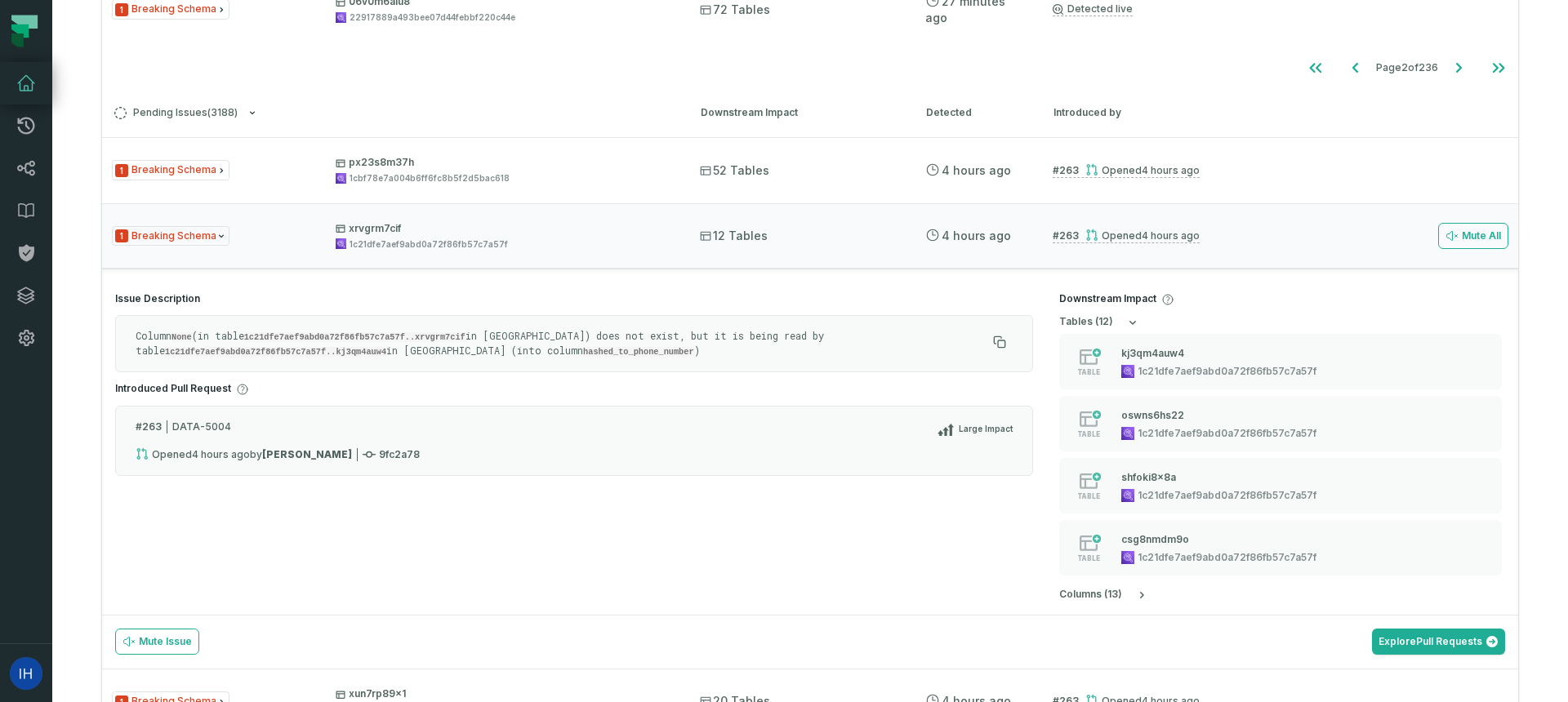
click at [1152, 586] on div "table s ( 12 ) table kj3qm4auw4 1c21dfe7aef9abd0a72f86fb57c7a57f table oswns6hs…" at bounding box center [1282, 458] width 446 height 286
click at [1147, 594] on div "column s ( 13 )" at bounding box center [1282, 595] width 446 height 13
click at [1142, 594] on icon "button" at bounding box center [1141, 595] width 13 height 13
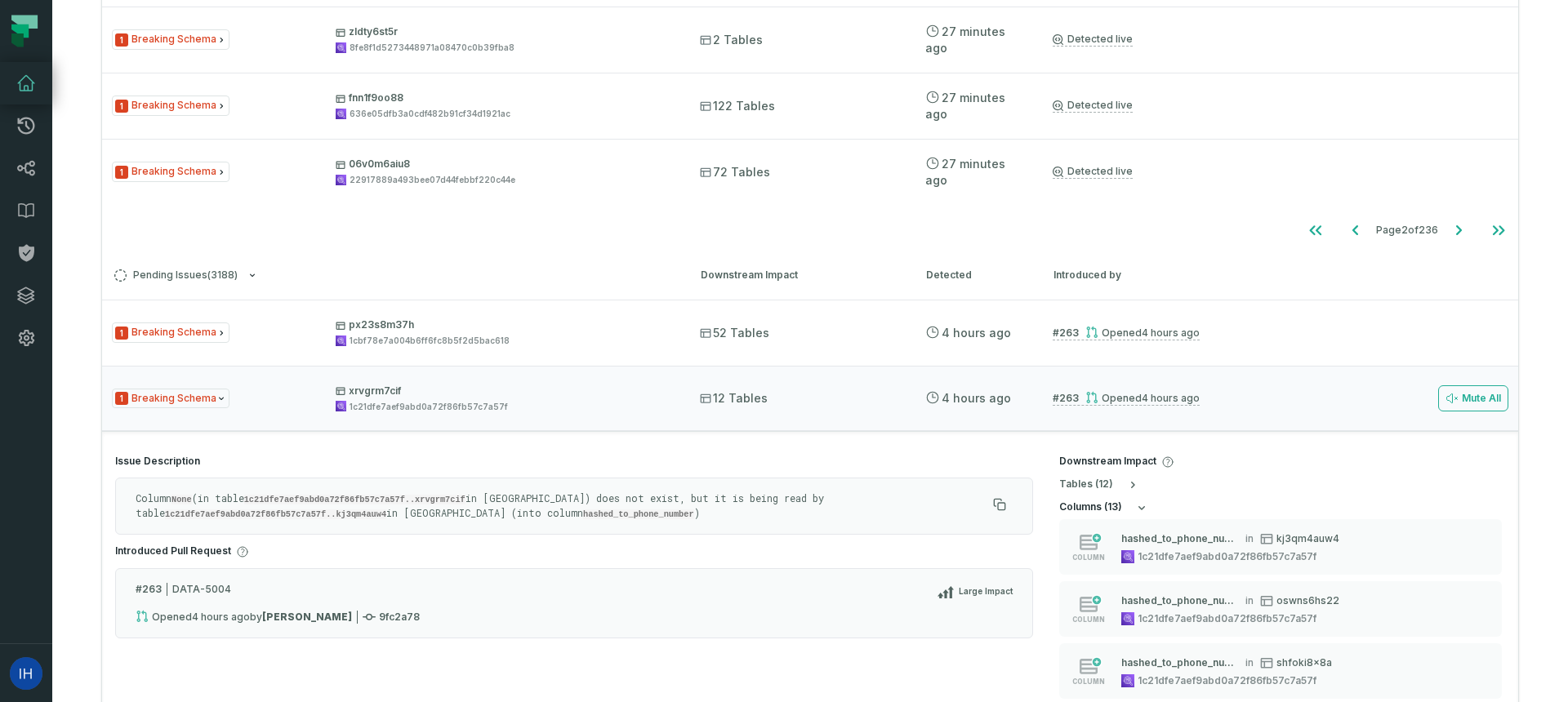
scroll to position [731, 0]
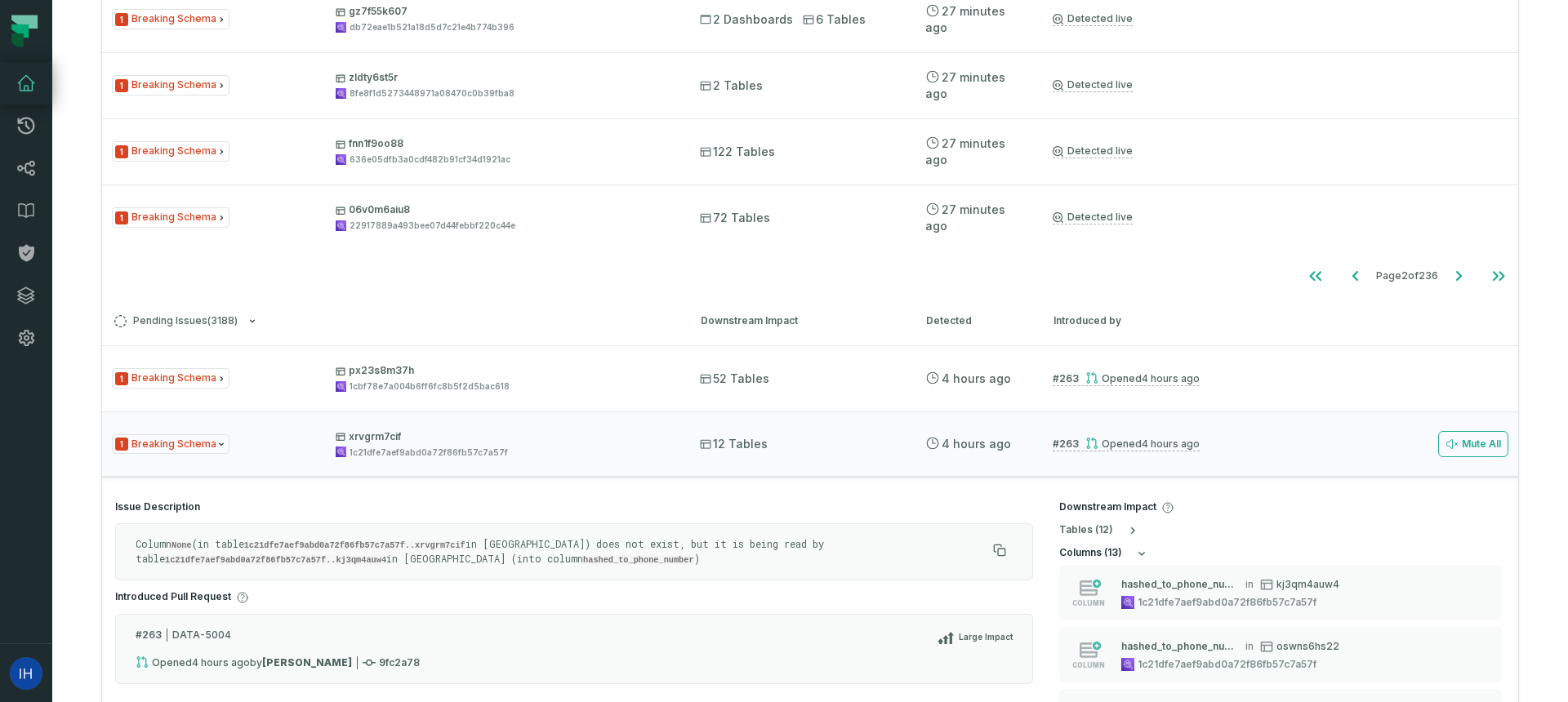
click at [1143, 556] on icon "button" at bounding box center [1141, 553] width 13 height 13
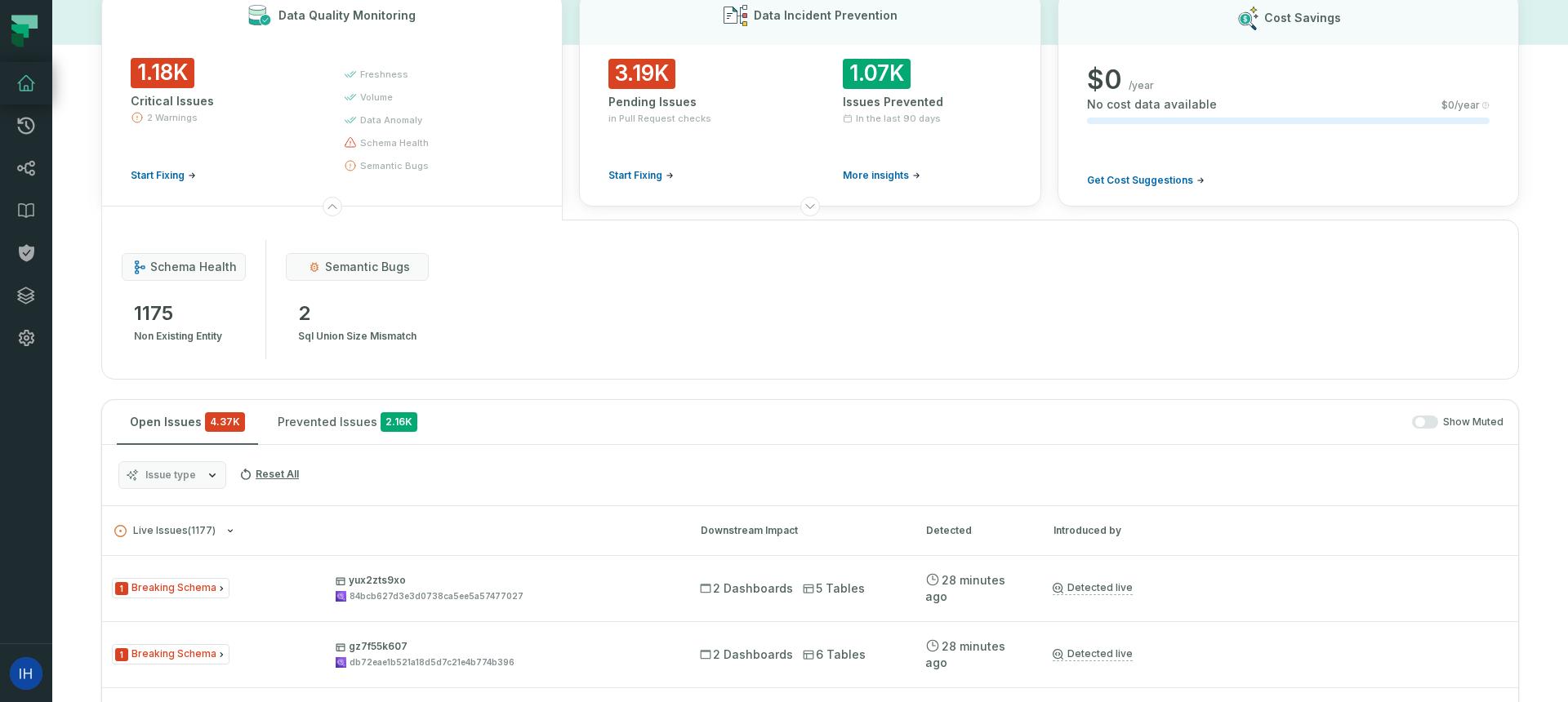
scroll to position [0, 0]
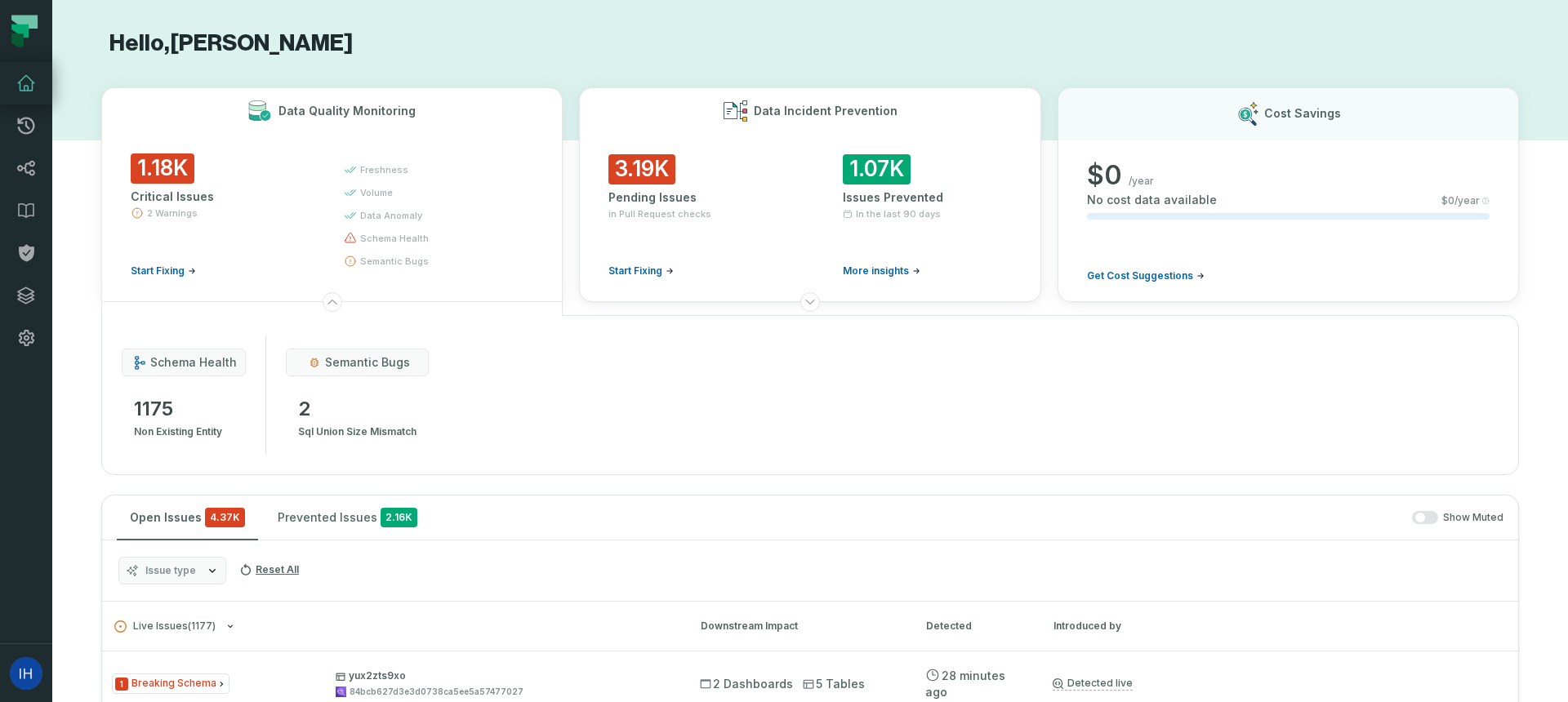
click at [789, 116] on h3 "Data Incident Prevention" at bounding box center [825, 111] width 143 height 17
click at [335, 115] on h3 "Data Quality Monitoring" at bounding box center [348, 111] width 137 height 17
click at [780, 138] on button "Data Incident Prevention 3.19K Pending Issues in Pull Request checks Start Fixi…" at bounding box center [810, 194] width 461 height 215
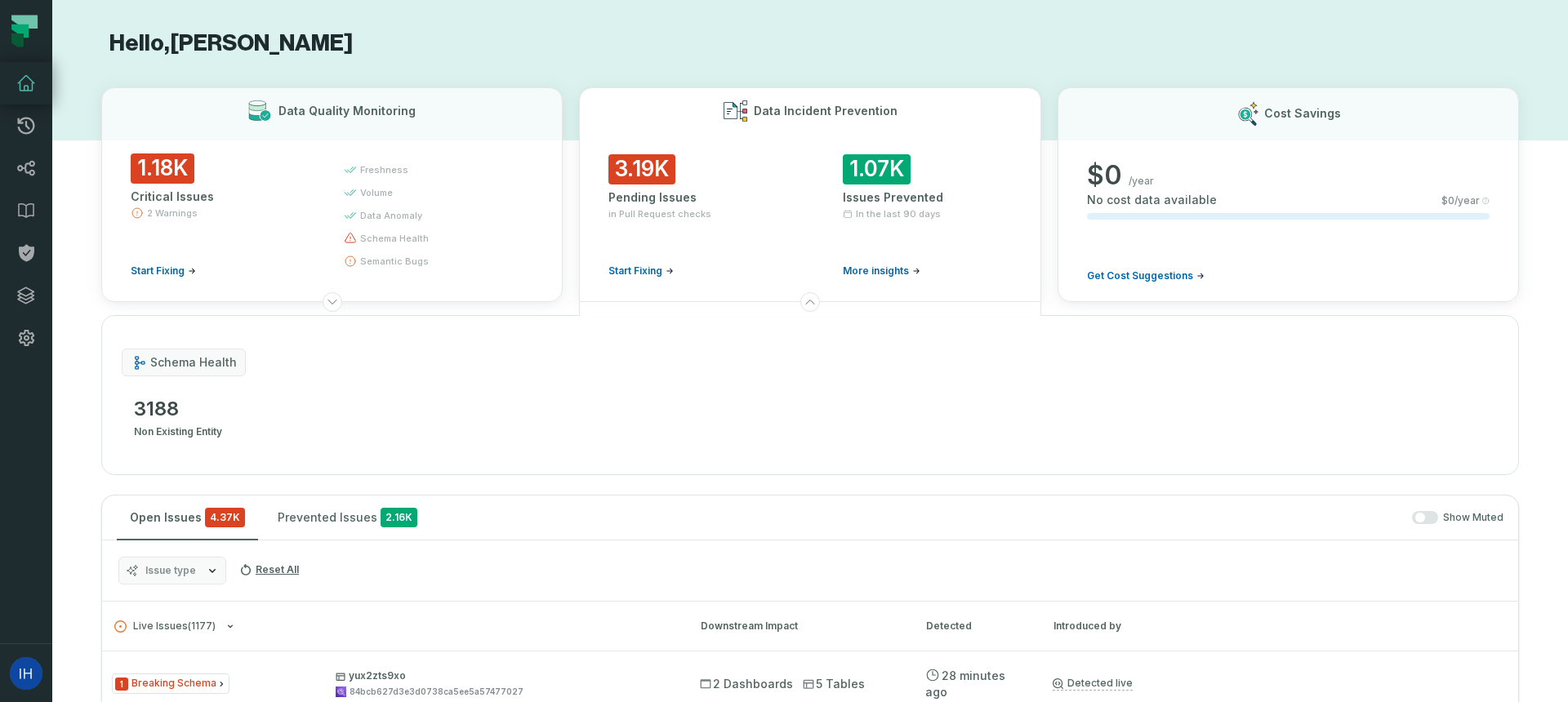
click at [624, 178] on span "3.19K" at bounding box center [641, 169] width 67 height 30
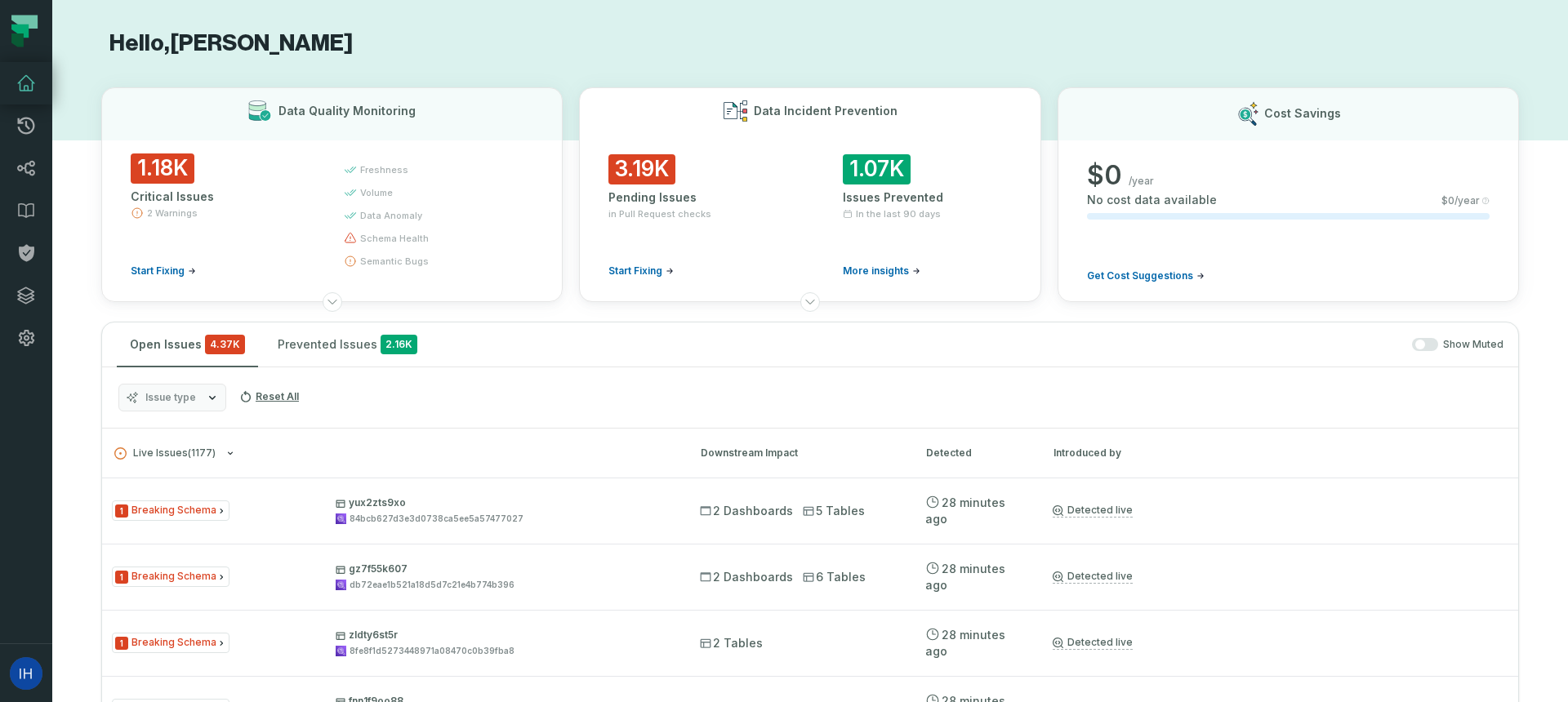
click at [624, 178] on span "3.19K" at bounding box center [641, 169] width 67 height 30
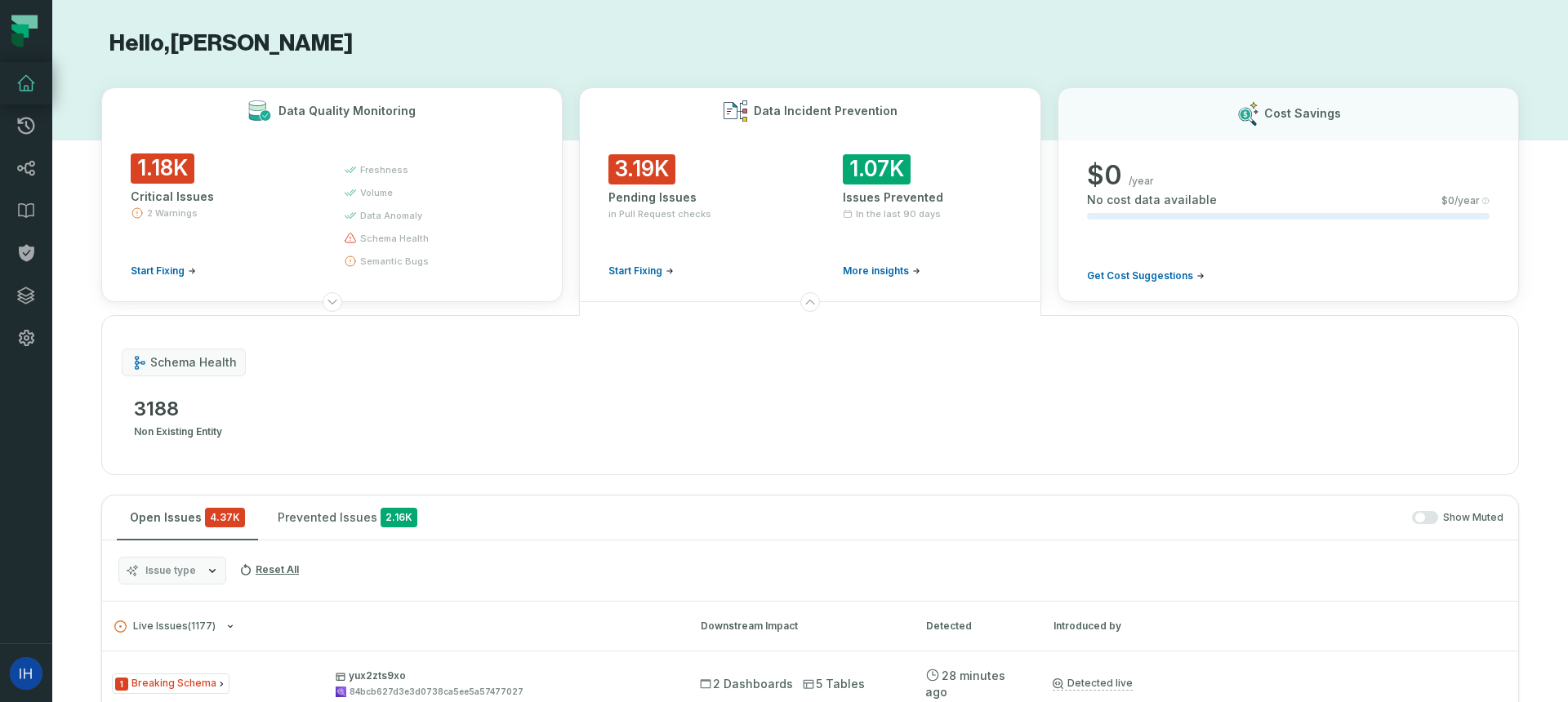
click at [173, 180] on span "1.18K" at bounding box center [163, 168] width 63 height 30
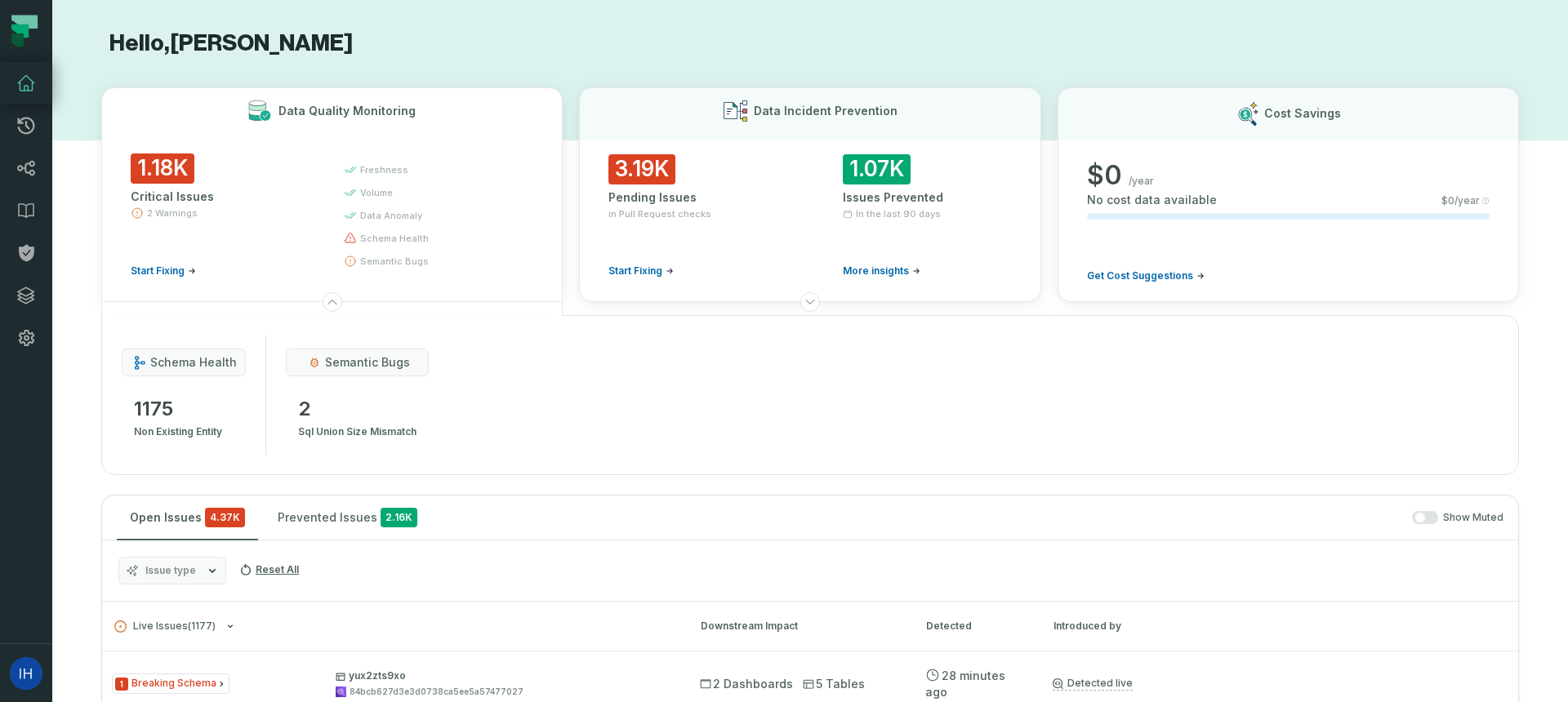
click at [399, 361] on span "semantic bugs" at bounding box center [367, 362] width 85 height 17
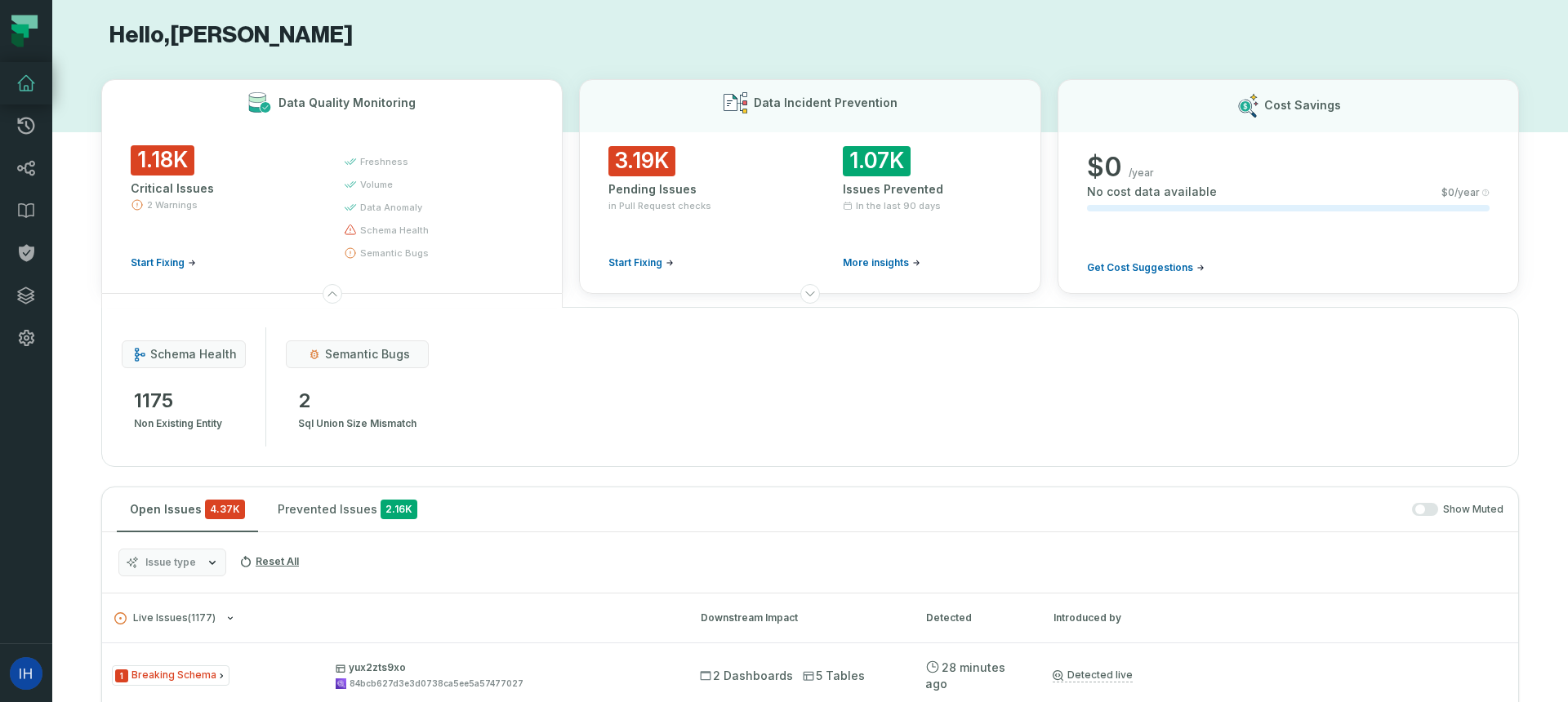
scroll to position [11, 0]
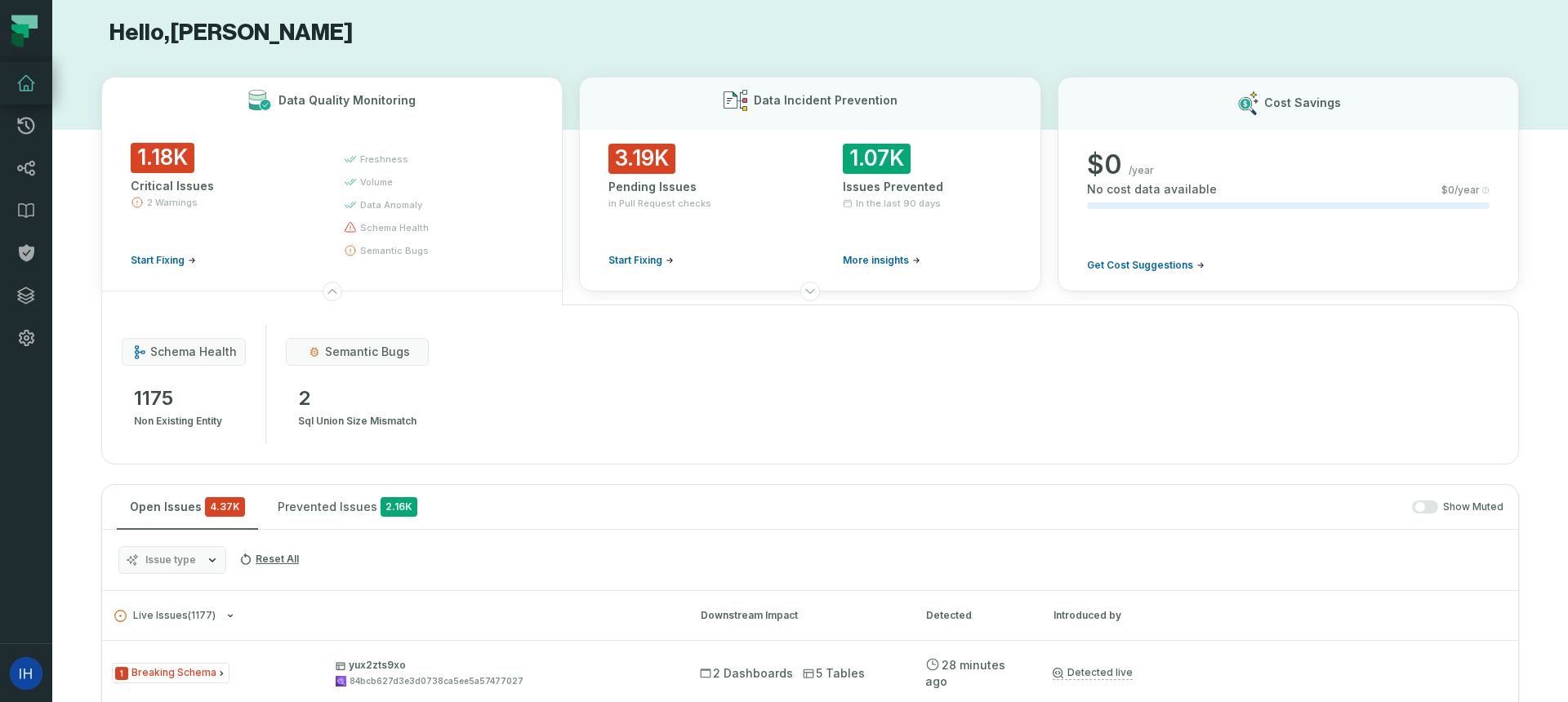
click at [178, 259] on span "Start Fixing" at bounding box center [158, 260] width 54 height 13
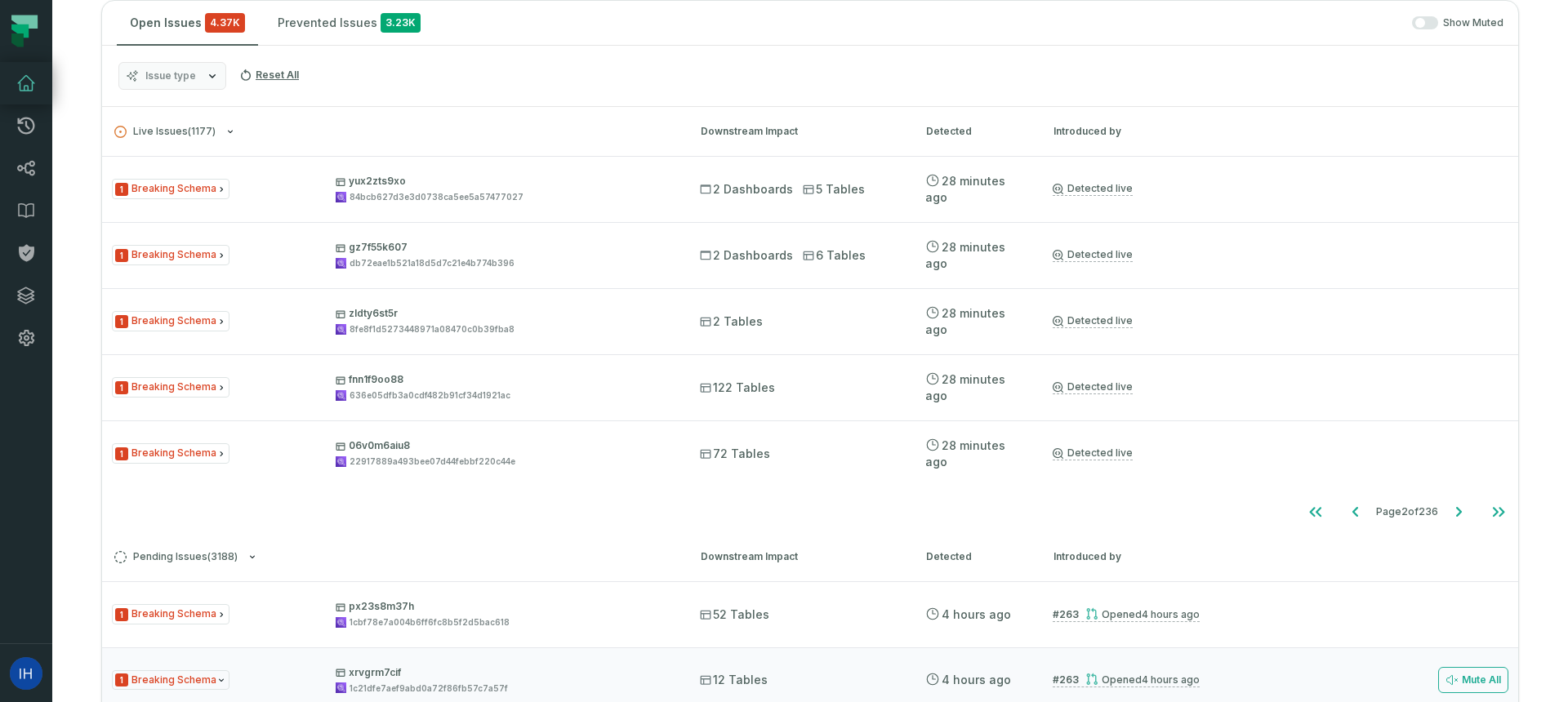
click at [170, 77] on span "Issue type" at bounding box center [171, 76] width 51 height 13
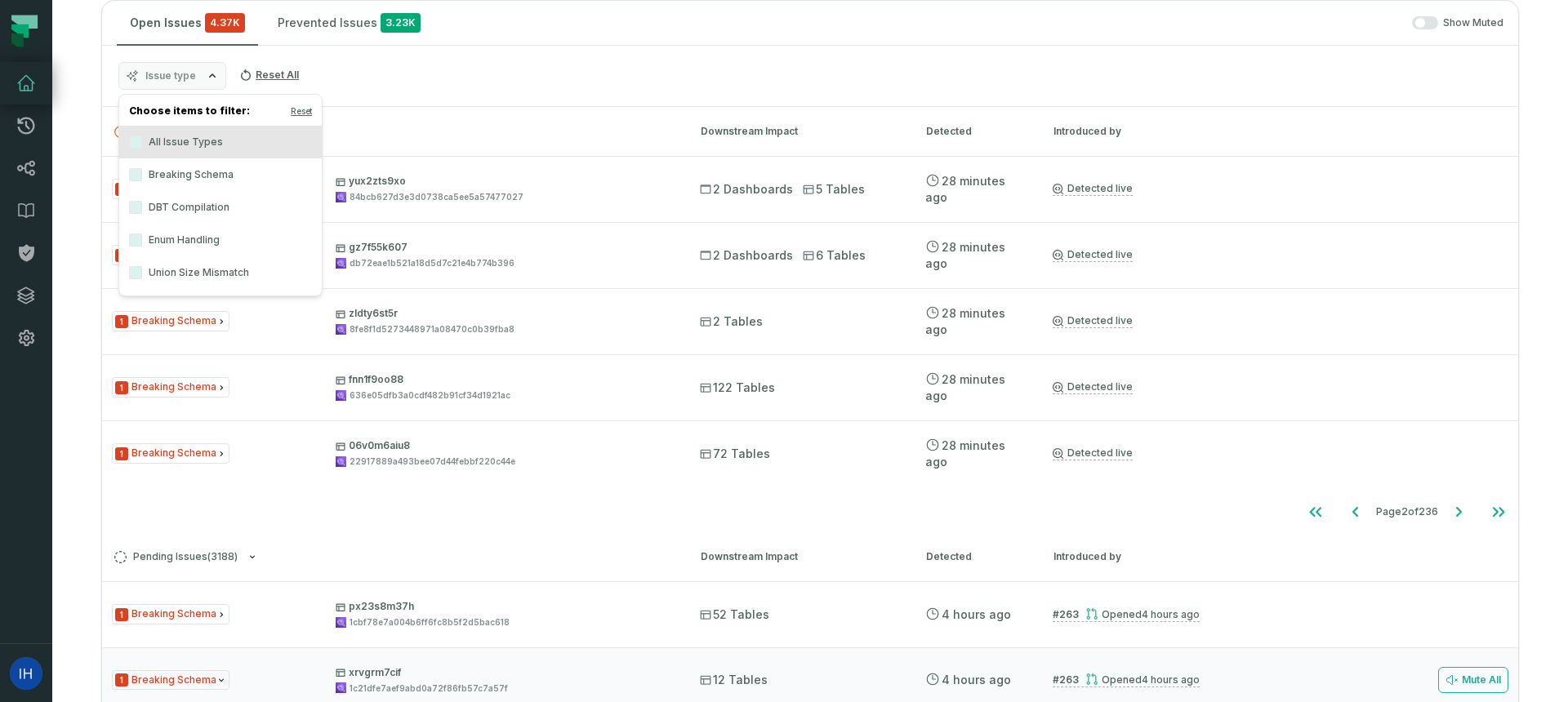
click at [135, 216] on label "DBT Compilation" at bounding box center [221, 207] width 202 height 33
click at [135, 214] on button "DBT Compilation" at bounding box center [136, 207] width 13 height 13
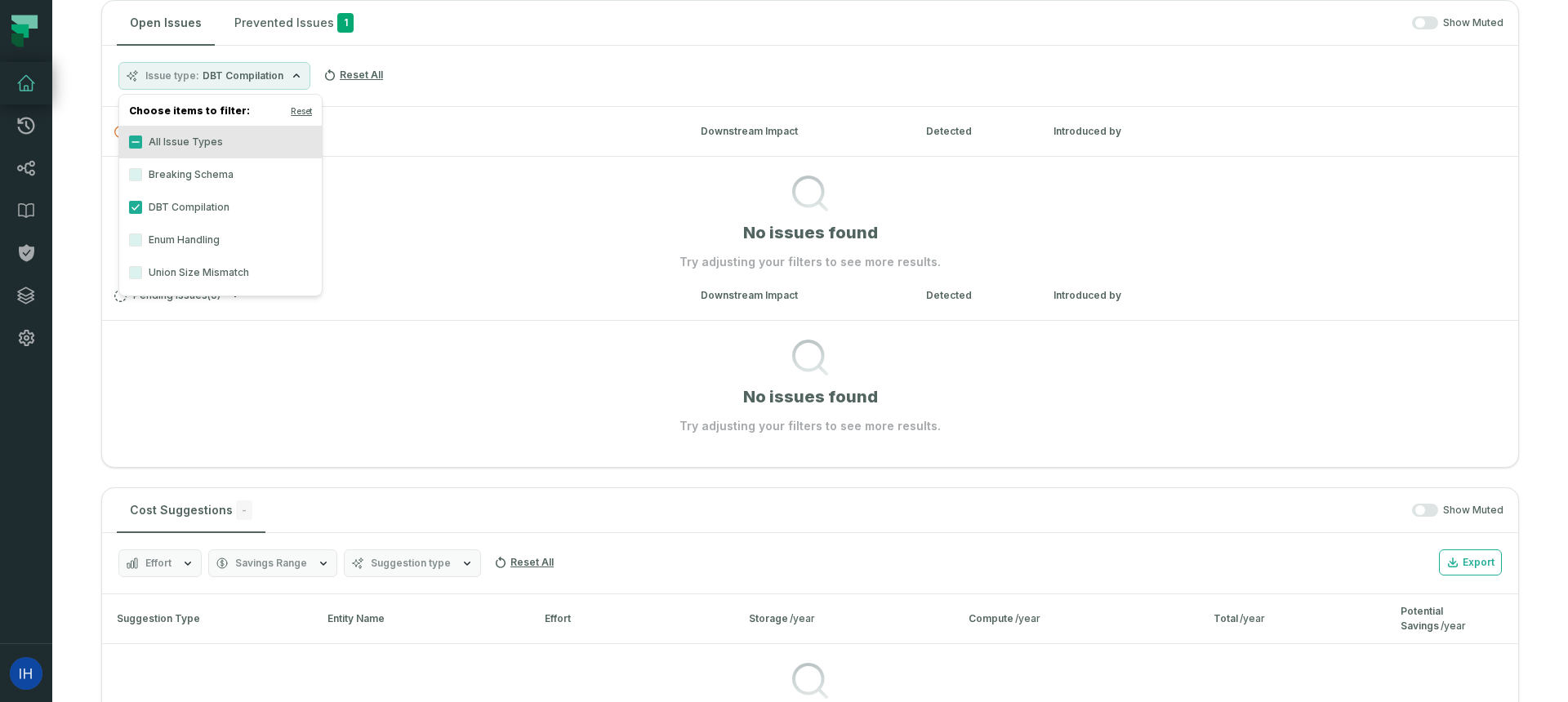
click at [135, 216] on label "DBT Compilation" at bounding box center [221, 207] width 202 height 33
click at [135, 214] on button "DBT Compilation" at bounding box center [136, 207] width 13 height 13
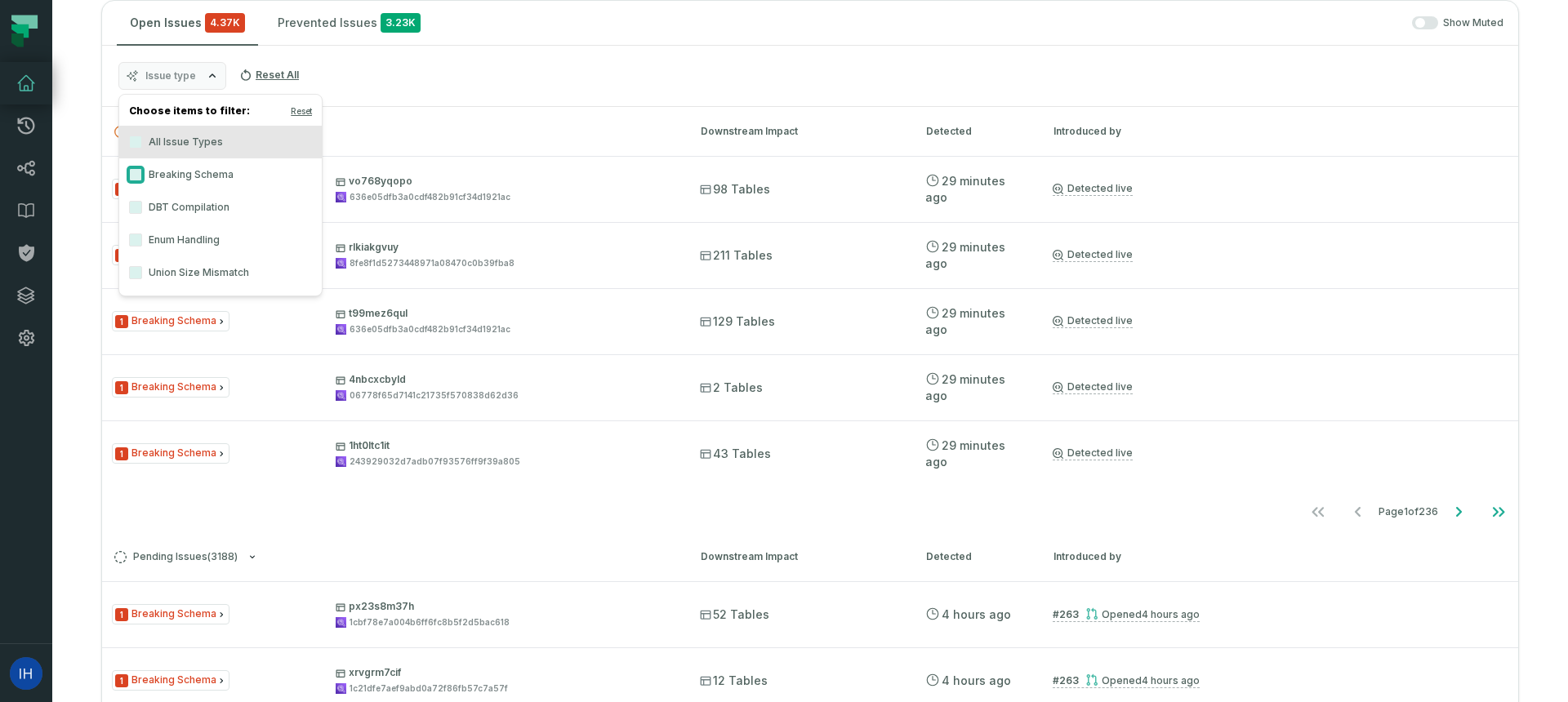
click at [137, 172] on button "Breaking Schema" at bounding box center [136, 174] width 13 height 13
click at [606, 121] on h3 "Live Issues ( 1177 ) Downstream Impact Detected Introduced by" at bounding box center [810, 132] width 1416 height 49
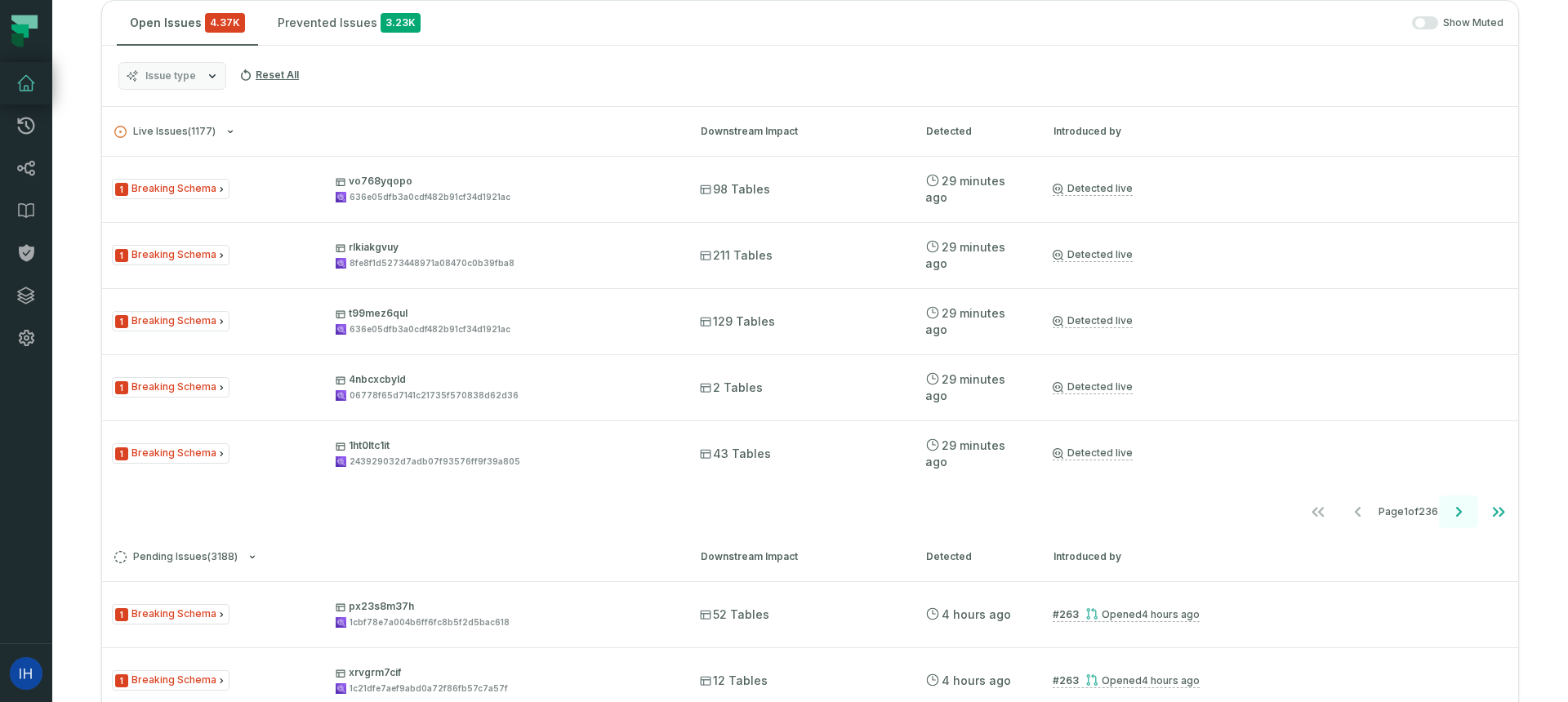
click at [1458, 514] on icon "Go to next page" at bounding box center [1459, 511] width 5 height 10
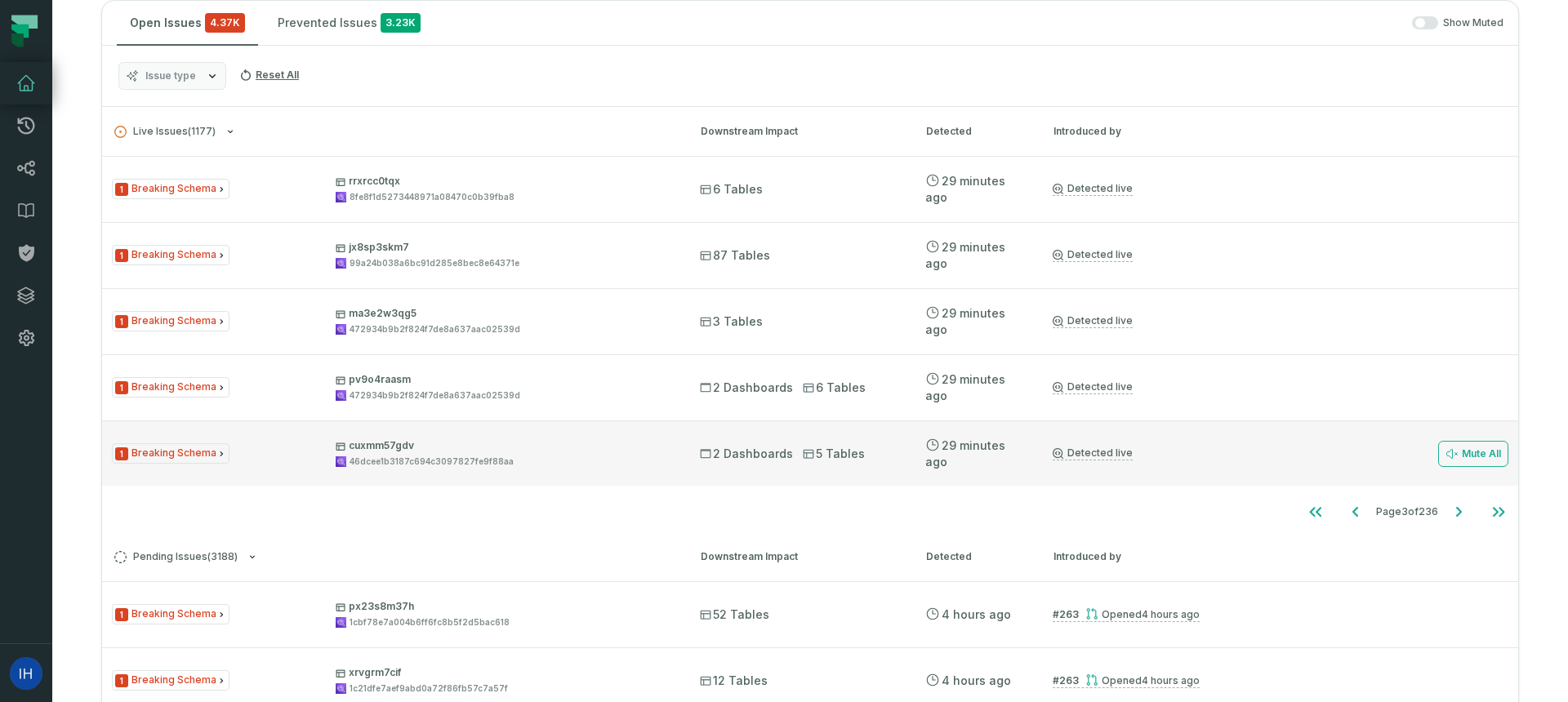
click at [615, 457] on div "46dcee1b3187c694c3097827fe9f88aa" at bounding box center [502, 462] width 335 height 12
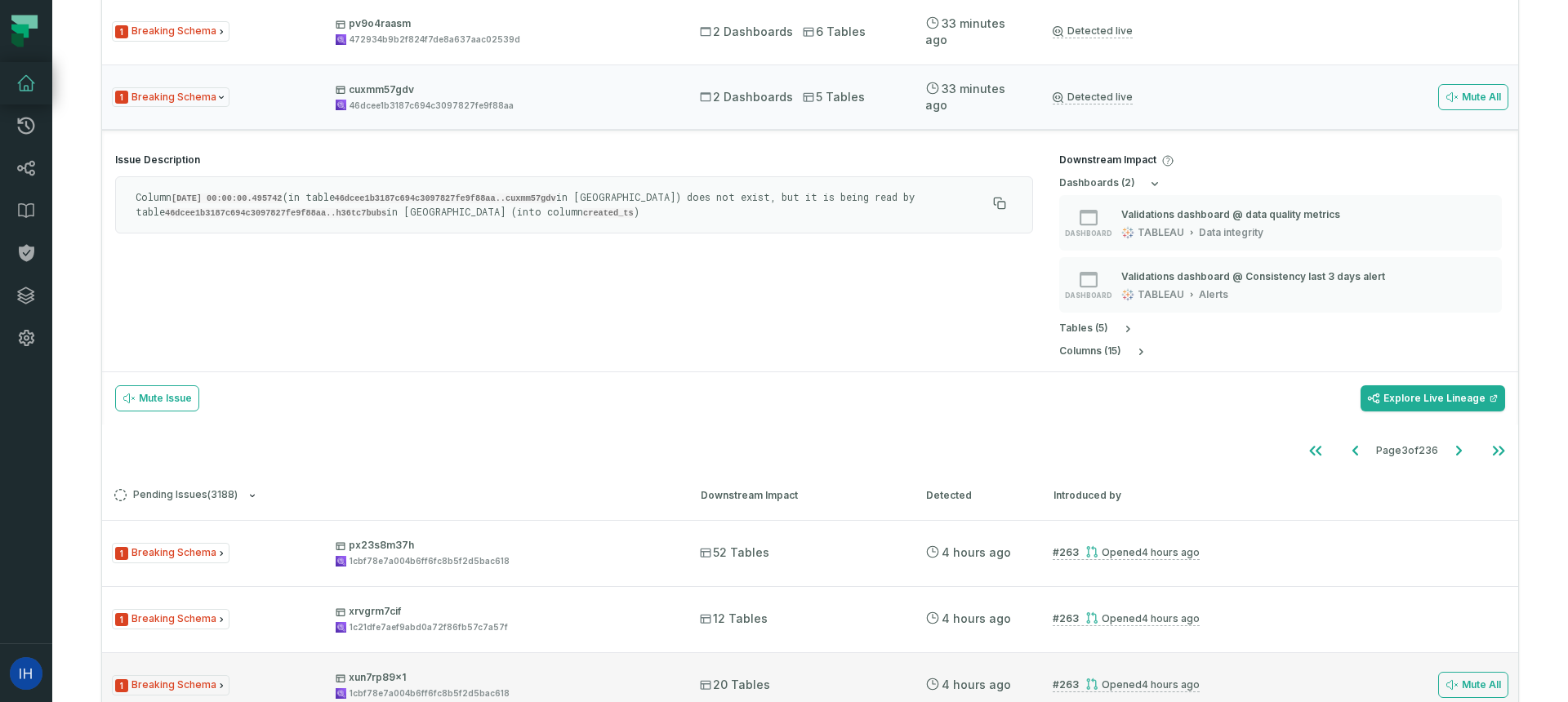
scroll to position [851, 0]
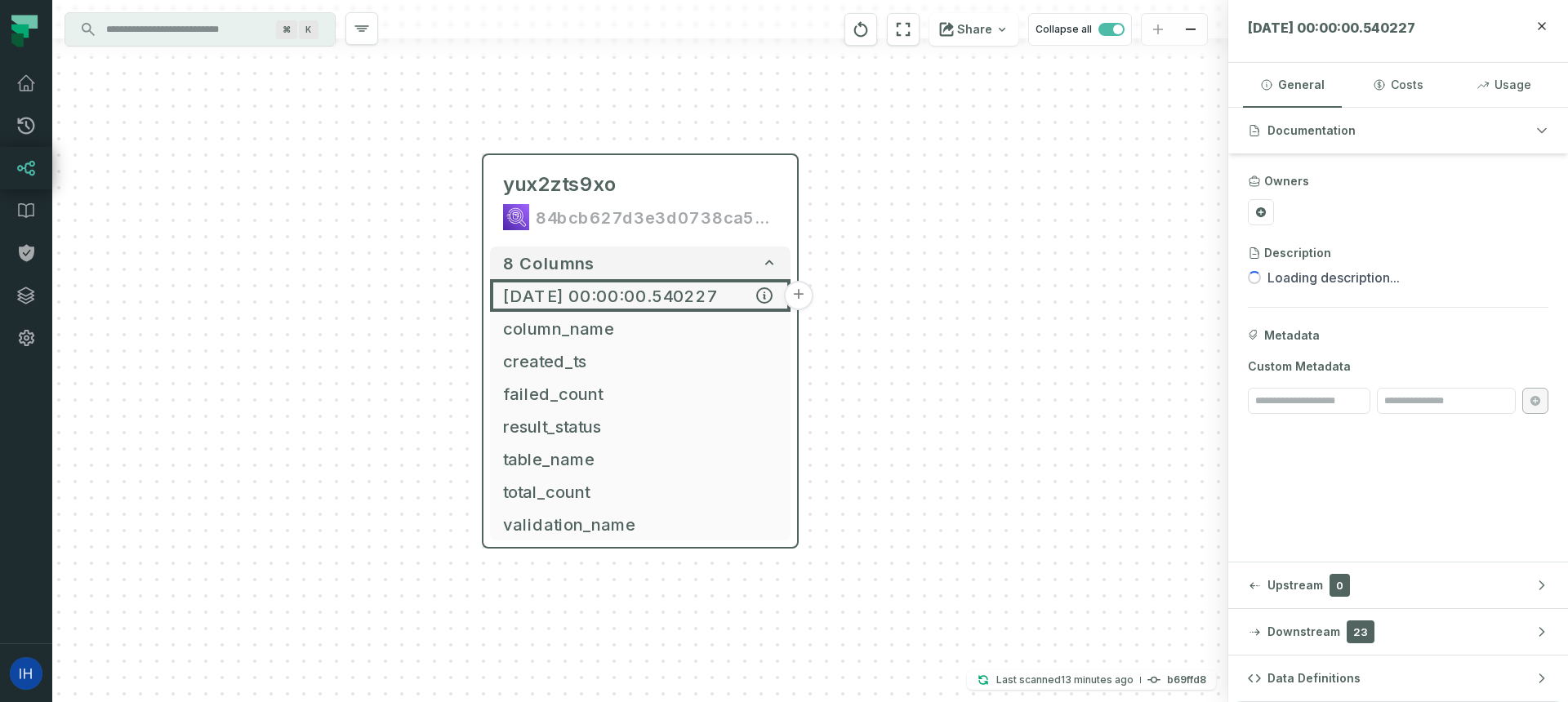
click at [795, 297] on button "+" at bounding box center [798, 295] width 29 height 29
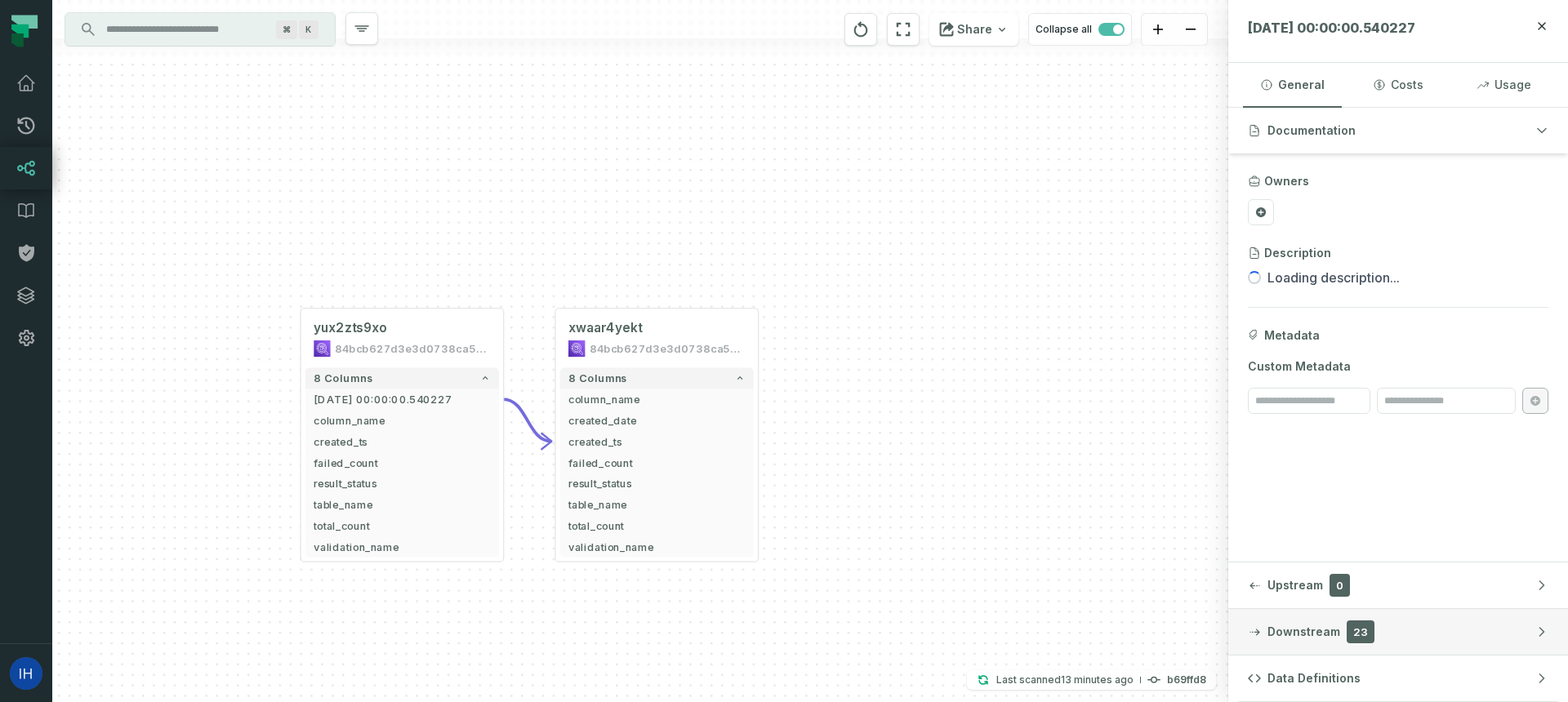
click at [1509, 618] on button "Downstream 23" at bounding box center [1398, 632] width 340 height 46
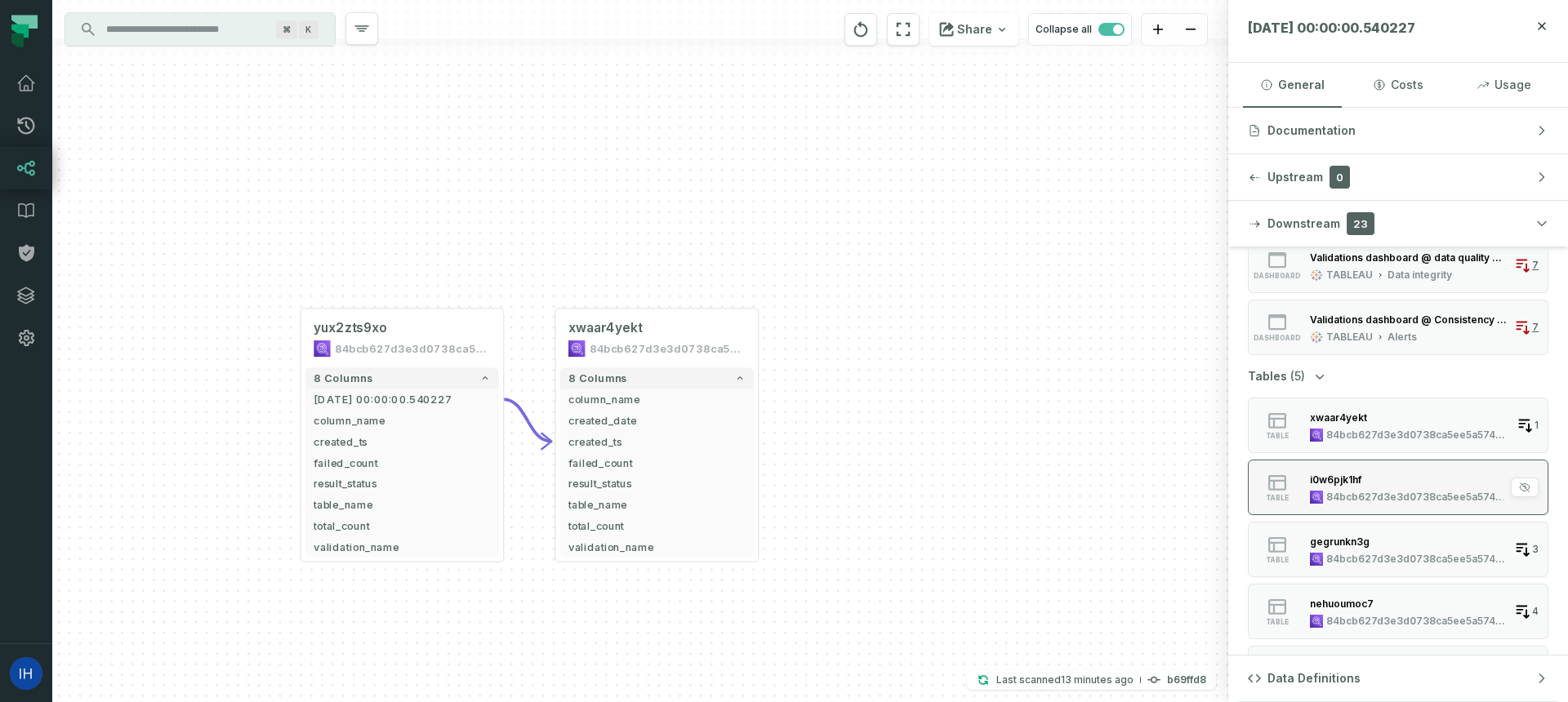
scroll to position [98, 0]
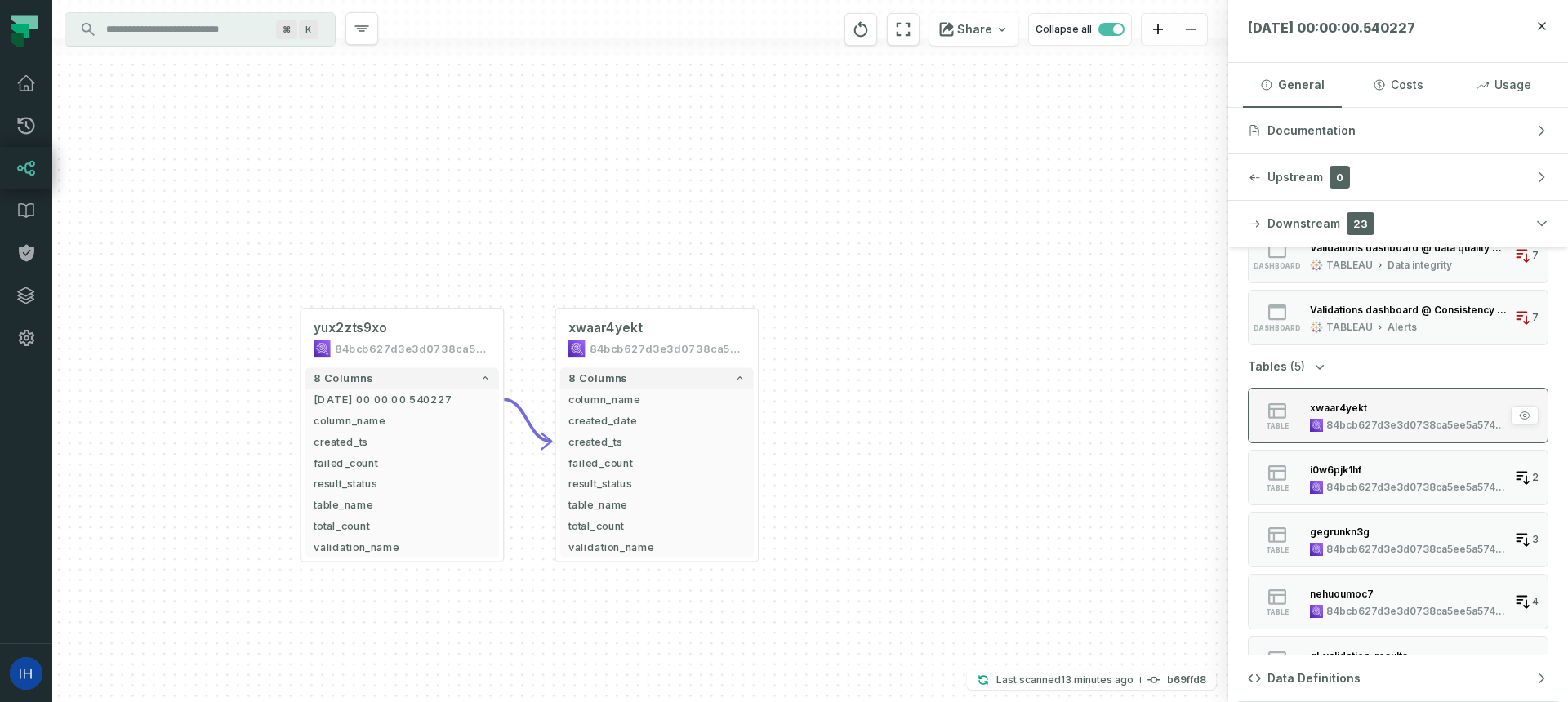
click at [1400, 390] on button "table xwaar4yekt 84bcb627d3e3d0738ca5ee5a57477027 1" at bounding box center [1398, 415] width 301 height 55
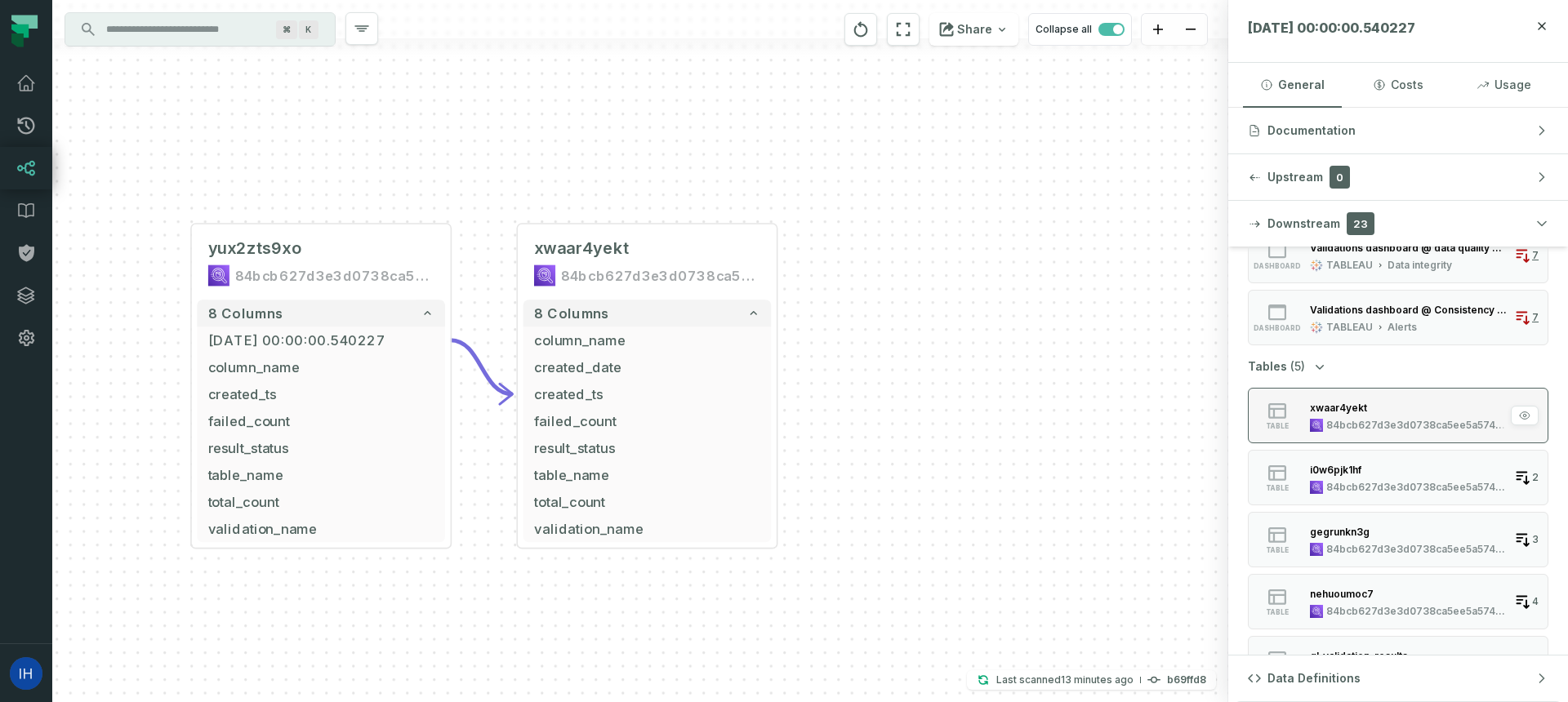
click at [1387, 413] on div "xwaar4yekt" at bounding box center [1410, 407] width 200 height 17
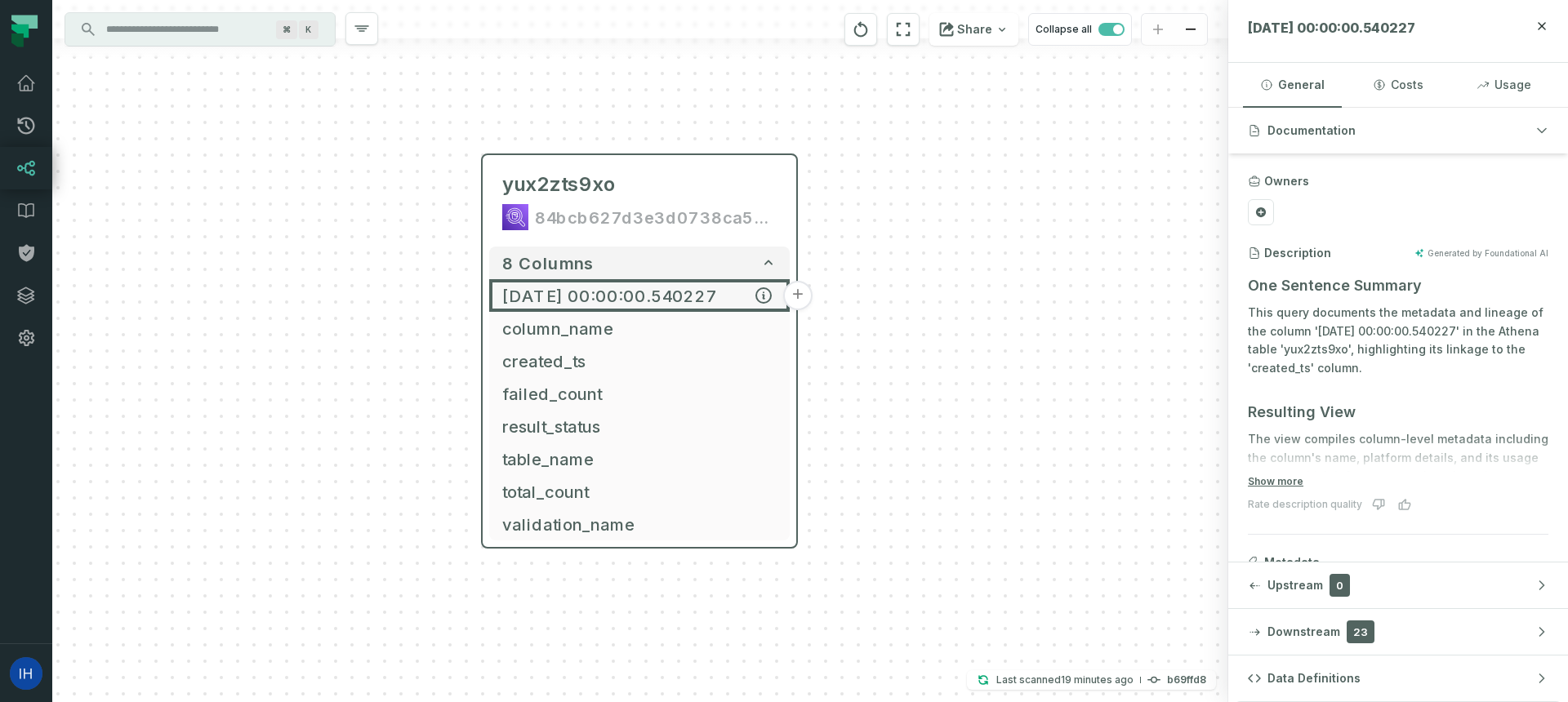
click at [803, 297] on button "+" at bounding box center [797, 295] width 29 height 29
click at [798, 300] on button "+" at bounding box center [797, 295] width 29 height 29
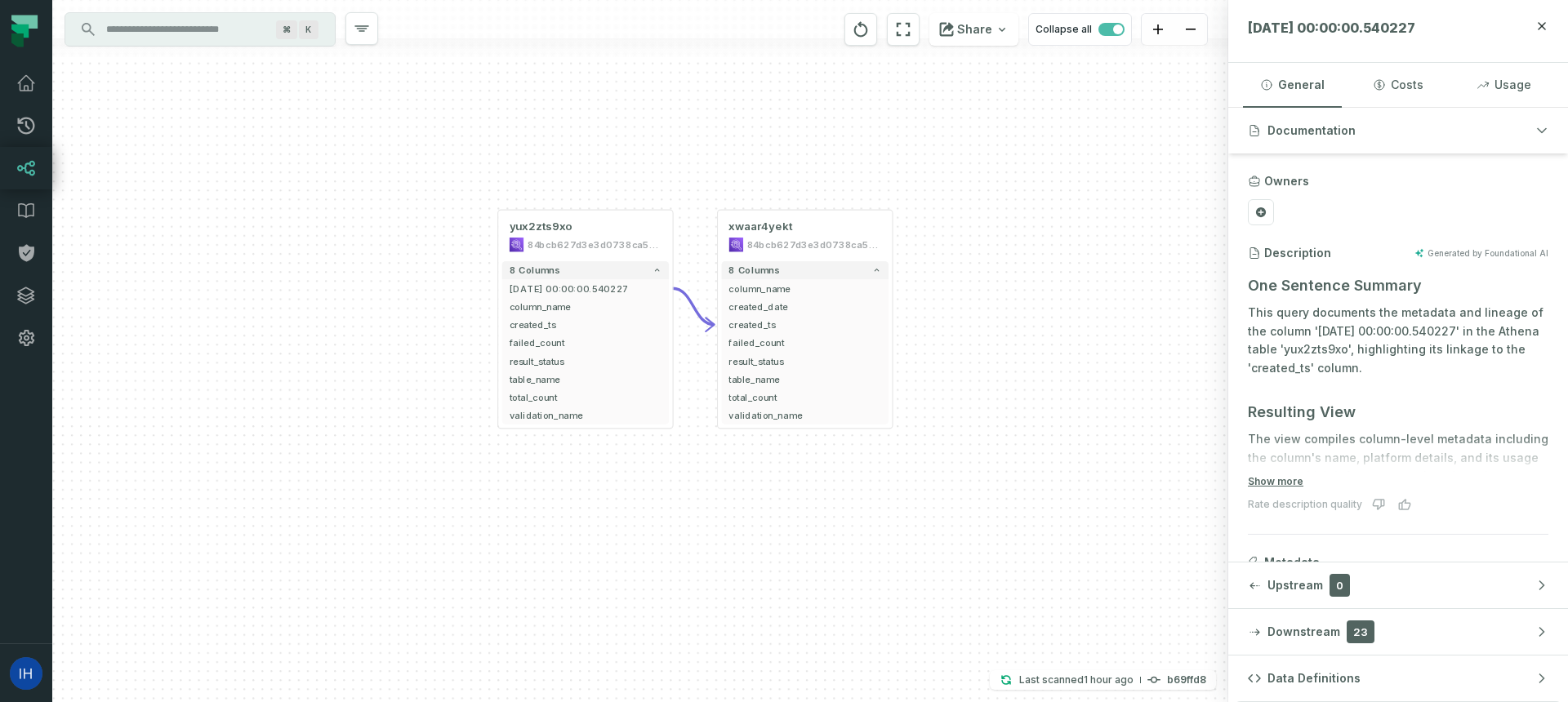
drag, startPoint x: 323, startPoint y: 215, endPoint x: 433, endPoint y: 165, distance: 120.8
click at [435, 165] on div "+ xwaar4yekt 84bcb627d3e3d0738ca5ee5a57477027 + 8 columns + column_name + creat…" at bounding box center [640, 351] width 1176 height 702
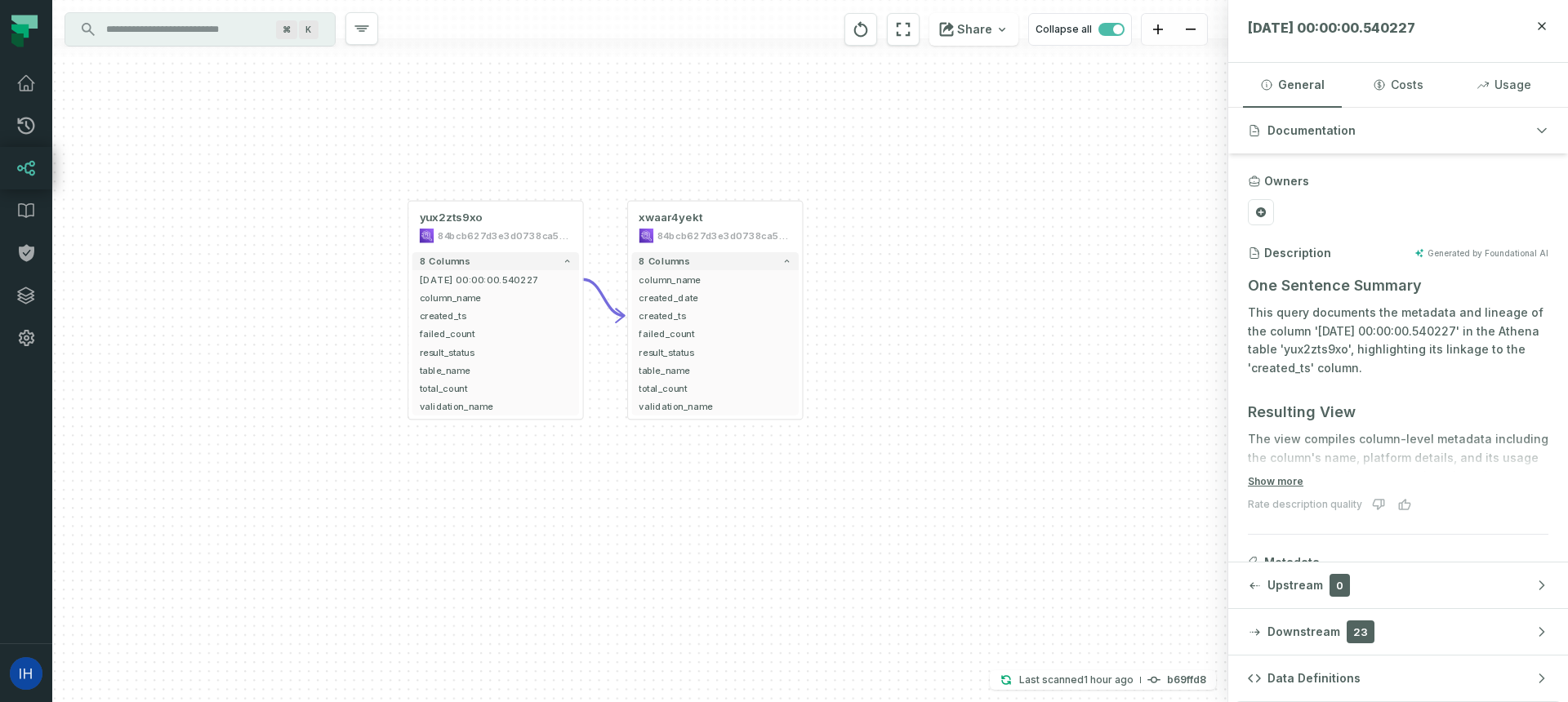
drag, startPoint x: 423, startPoint y: 202, endPoint x: 333, endPoint y: 199, distance: 90.0
click at [333, 199] on div "+ xwaar4yekt 84bcb627d3e3d0738ca5ee5a57477027 + 8 columns + column_name + creat…" at bounding box center [640, 351] width 1176 height 702
